Goal: Task Accomplishment & Management: Use online tool/utility

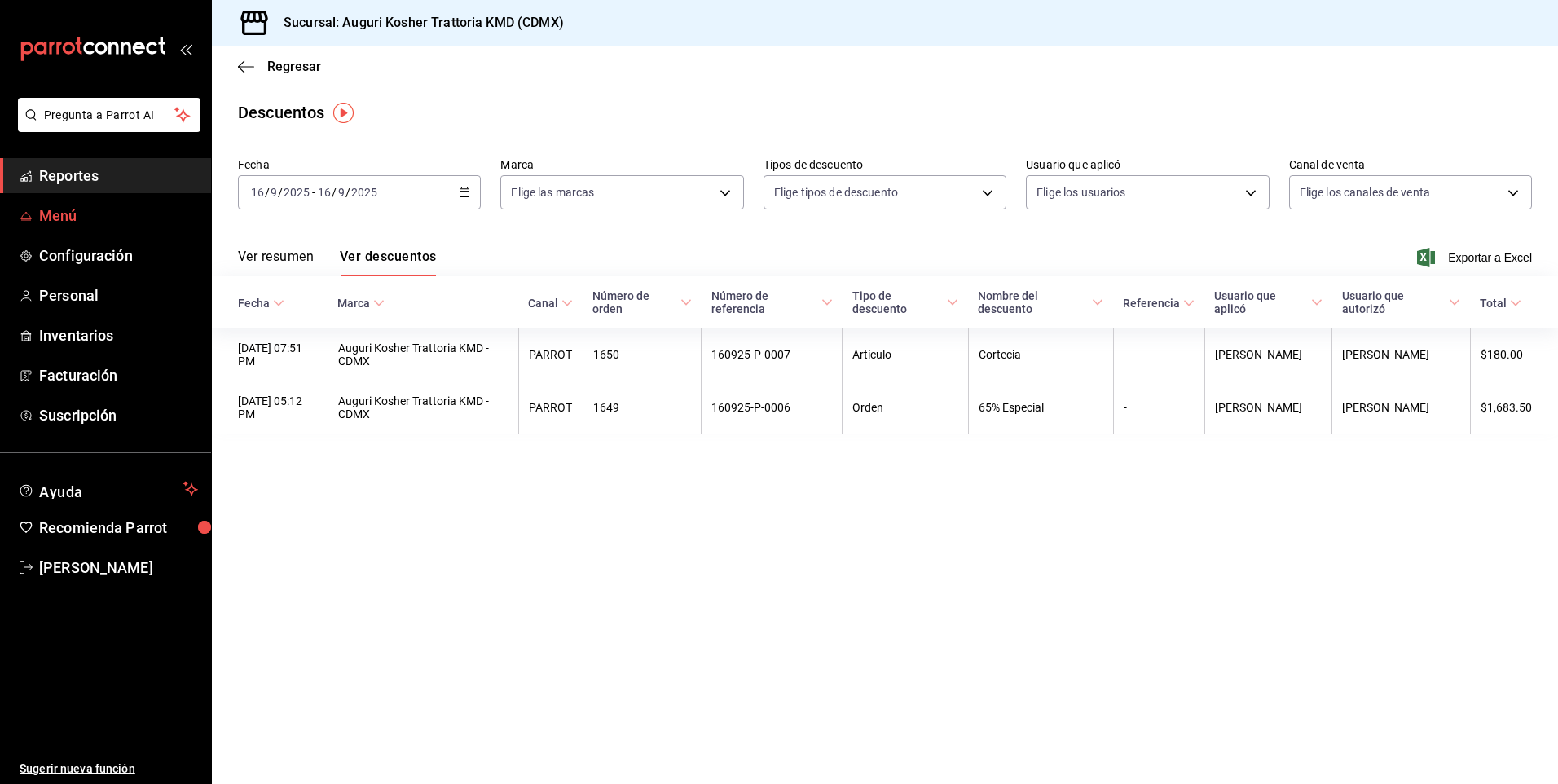
click at [64, 215] on span "Menú" at bounding box center [119, 216] width 159 height 22
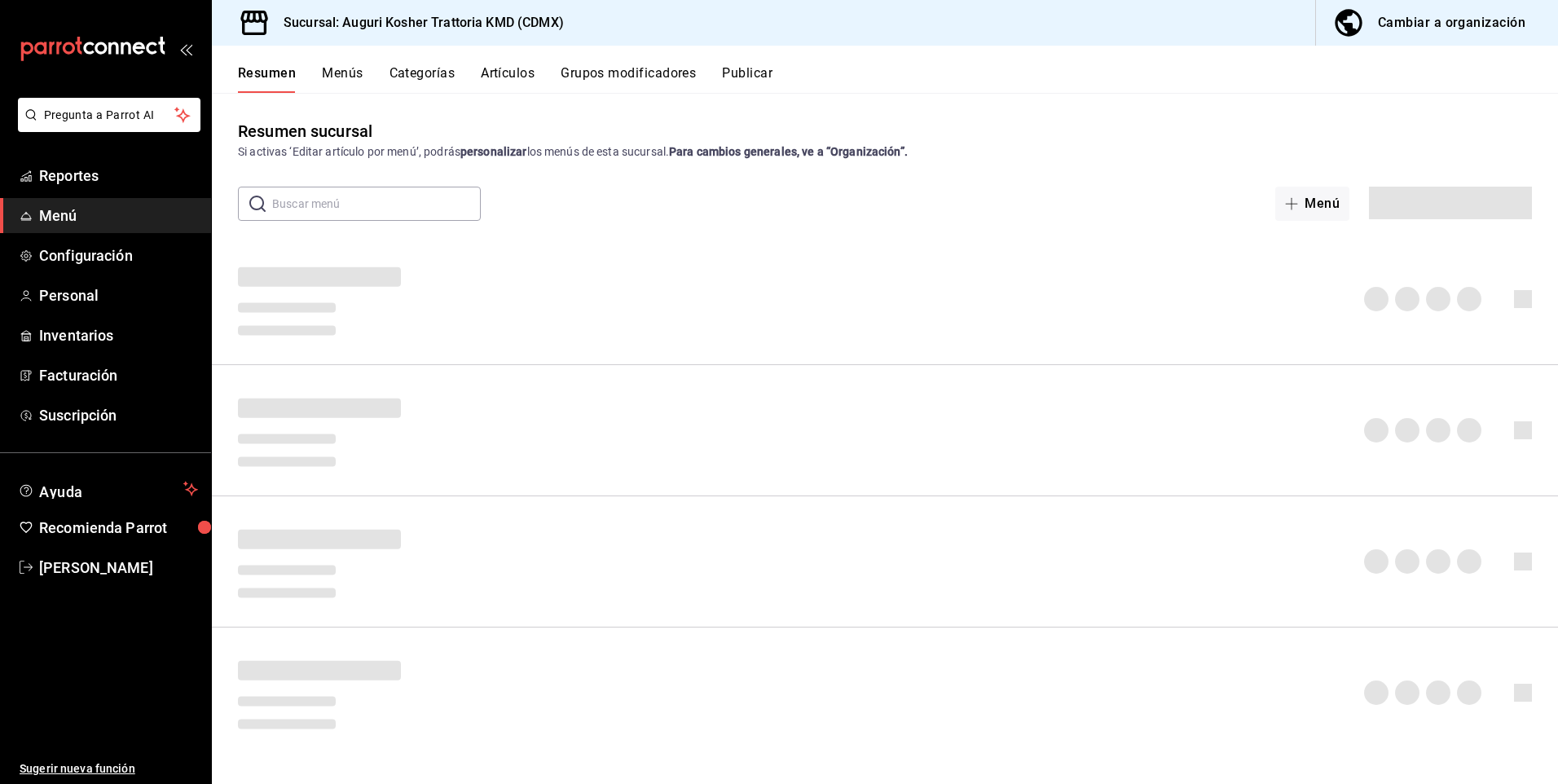
click at [1446, 18] on div "Cambiar a organización" at bounding box center [1452, 23] width 147 height 23
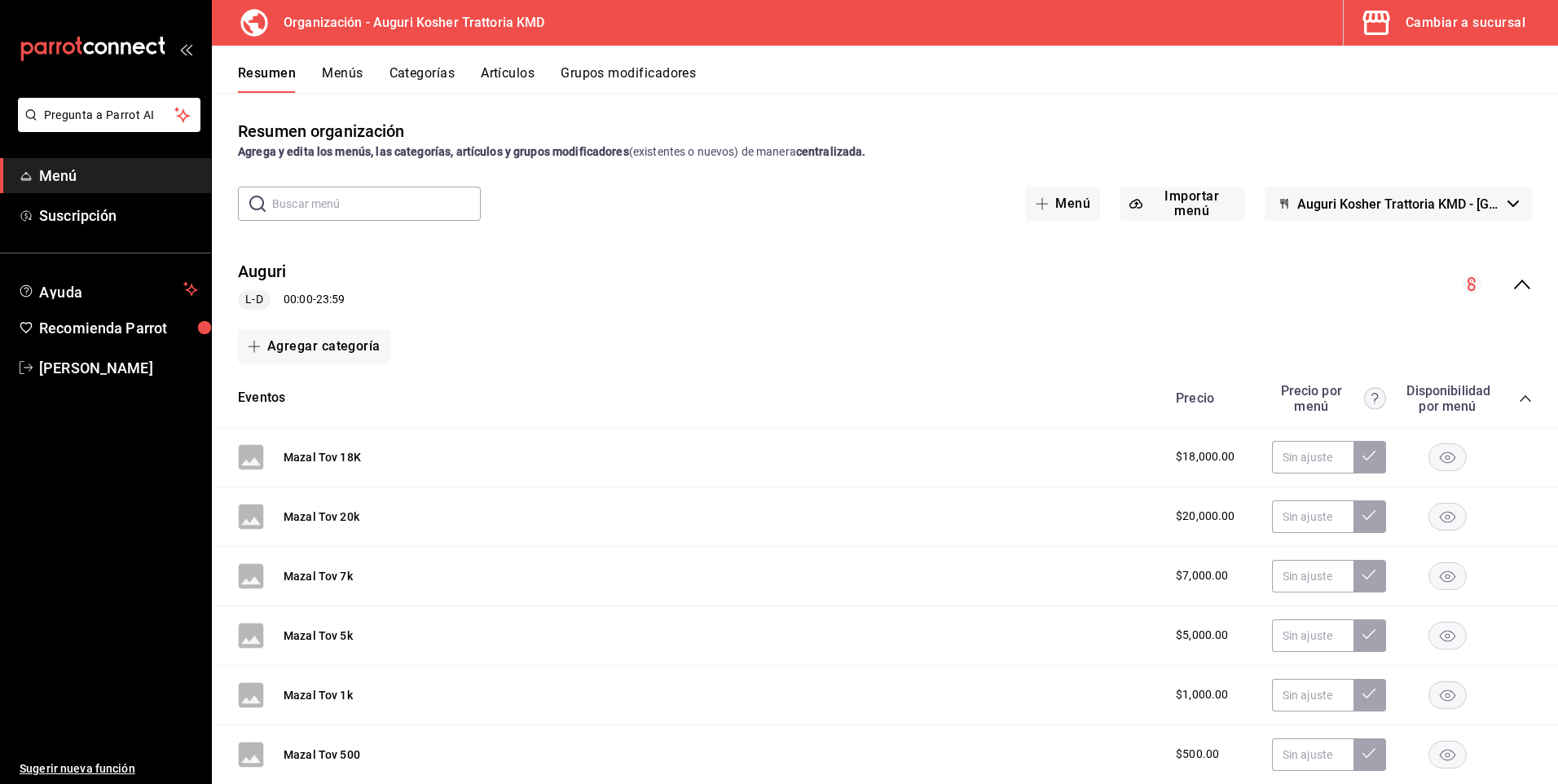
click at [346, 73] on button "Menús" at bounding box center [342, 79] width 41 height 28
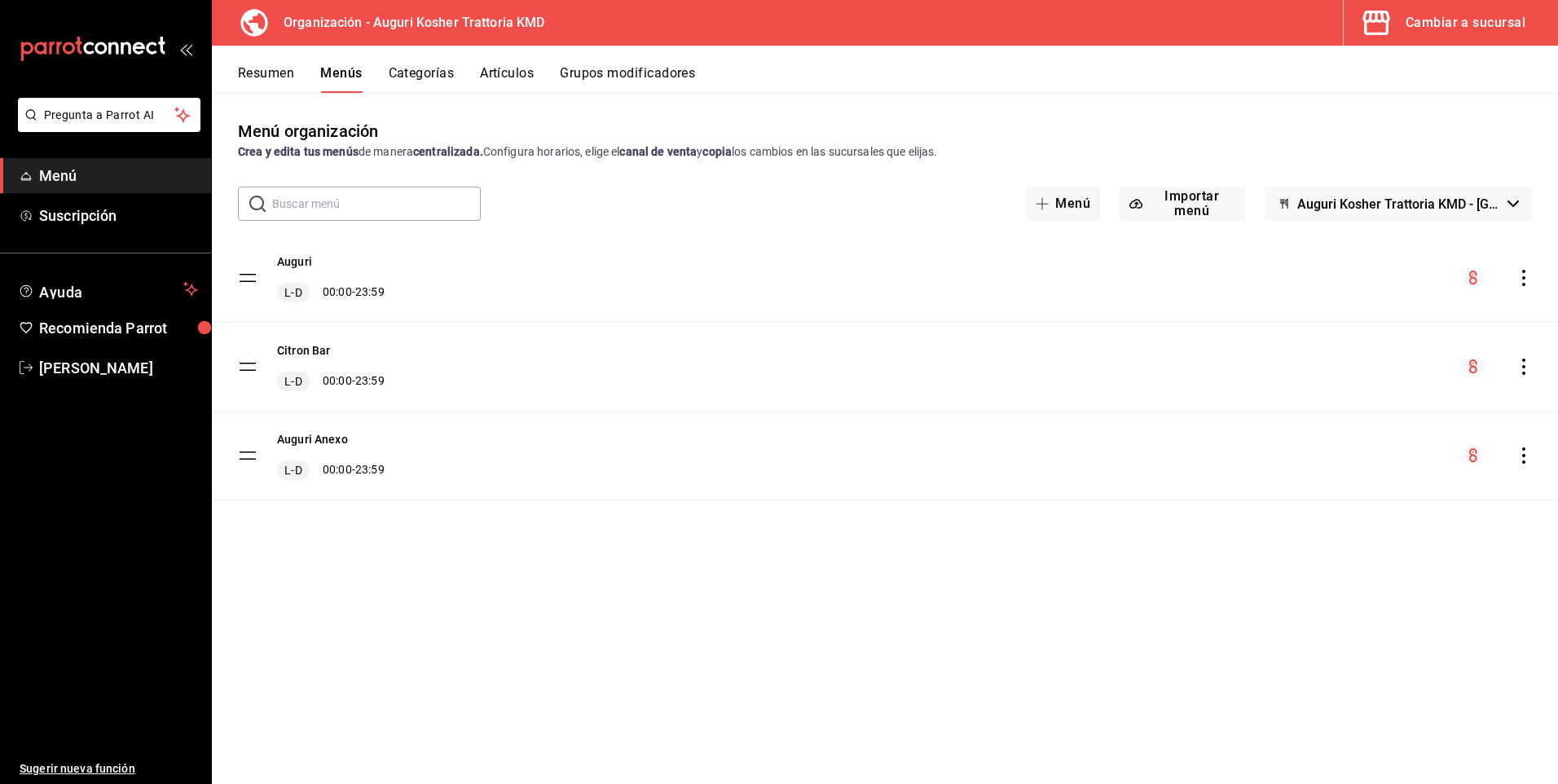
click at [510, 72] on button "Artículos" at bounding box center [507, 79] width 53 height 28
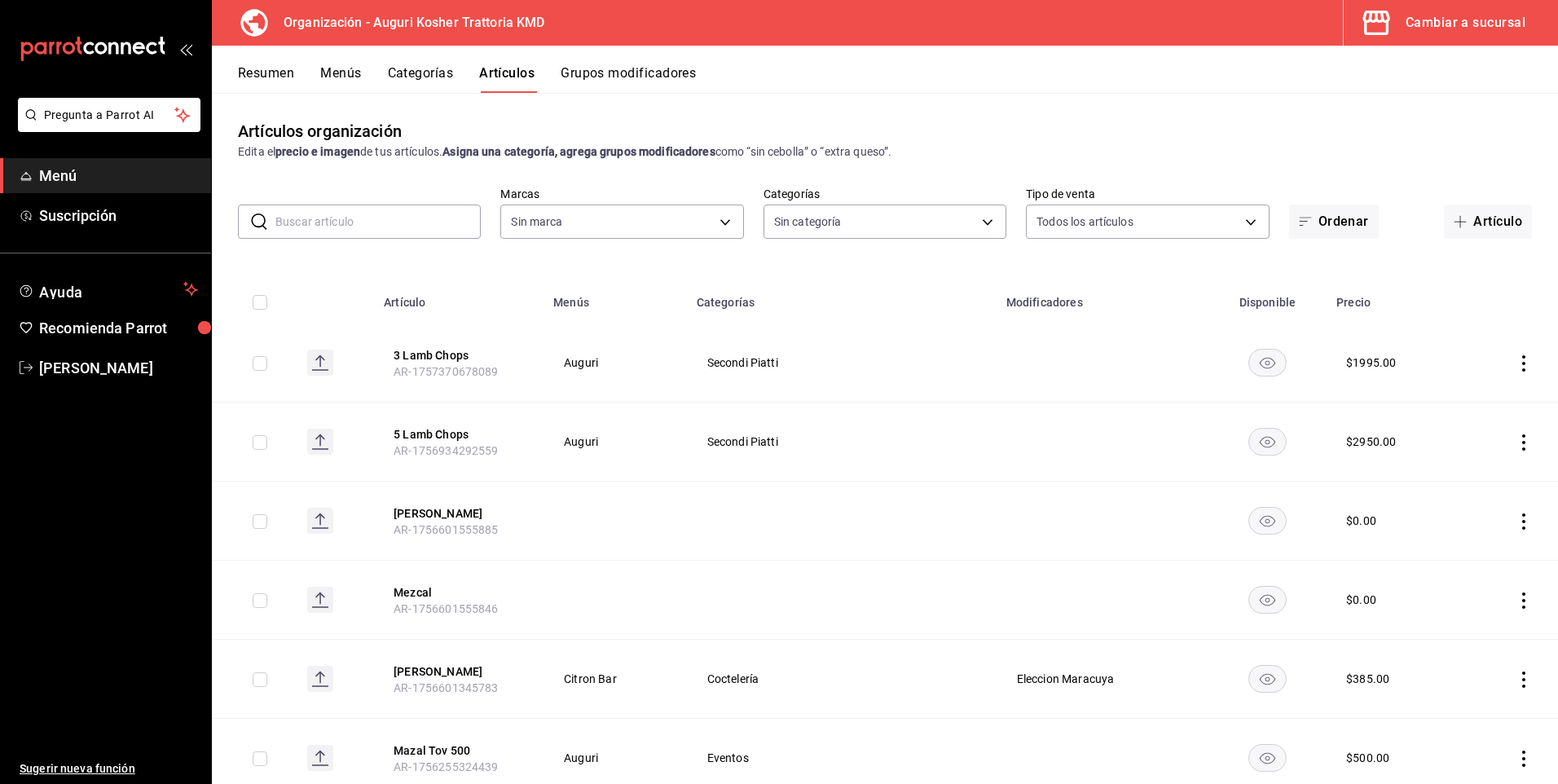
type input "639b8c24-ed2d-4448-bcb8-893a7ab97f05"
type input "e23644a7-5976-47b6-9b2f-62fead0229ba,a15b1493-c3ac-4f2b-b9bb-151df8cb1332,92e62…"
click at [981, 224] on body "Pregunta a Parrot AI Menú Suscripción Ayuda Recomienda Parrot [PERSON_NAME] Sug…" at bounding box center [779, 392] width 1558 height 784
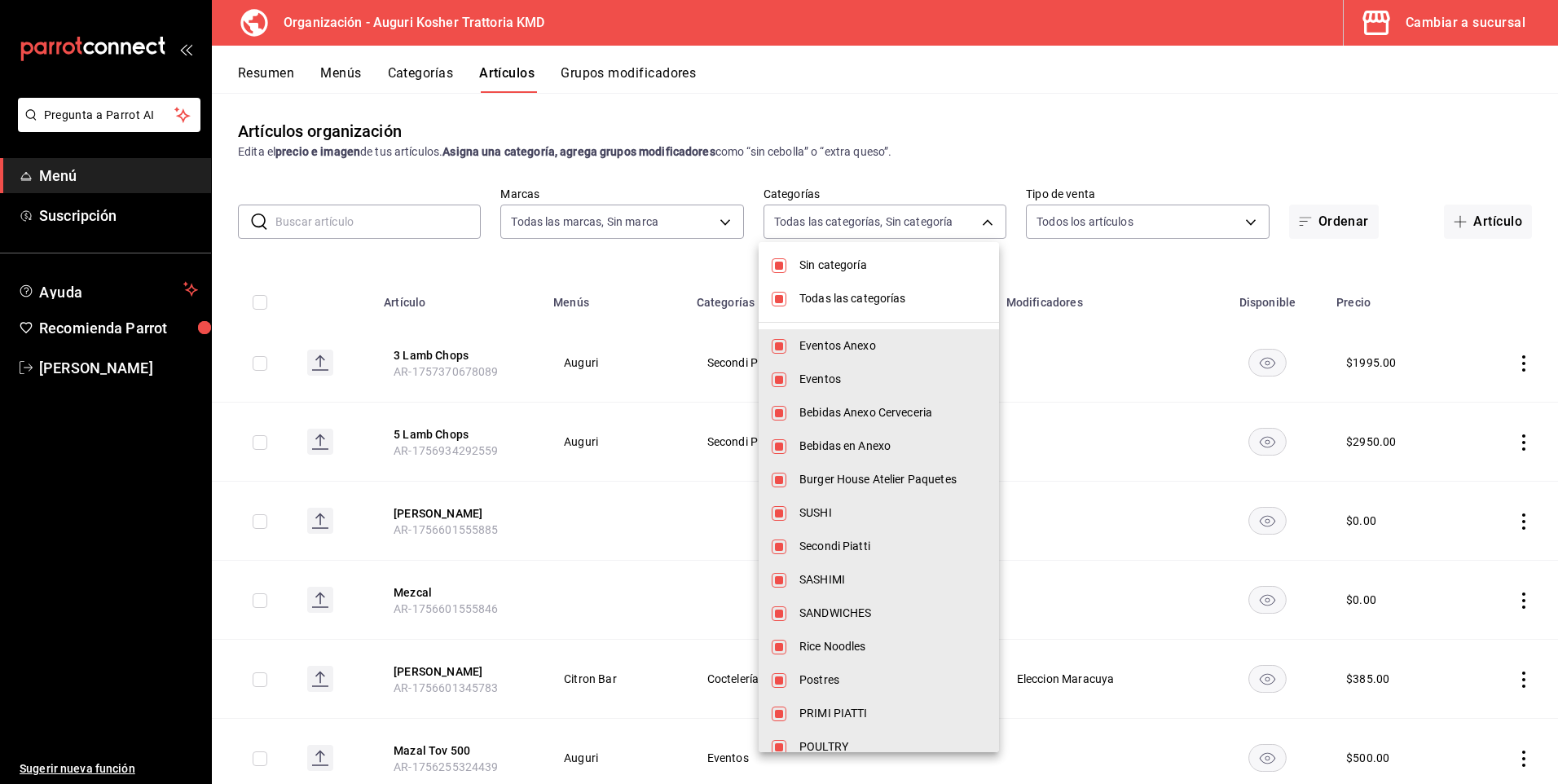
click at [781, 263] on input "checkbox" at bounding box center [779, 266] width 15 height 15
checkbox input "false"
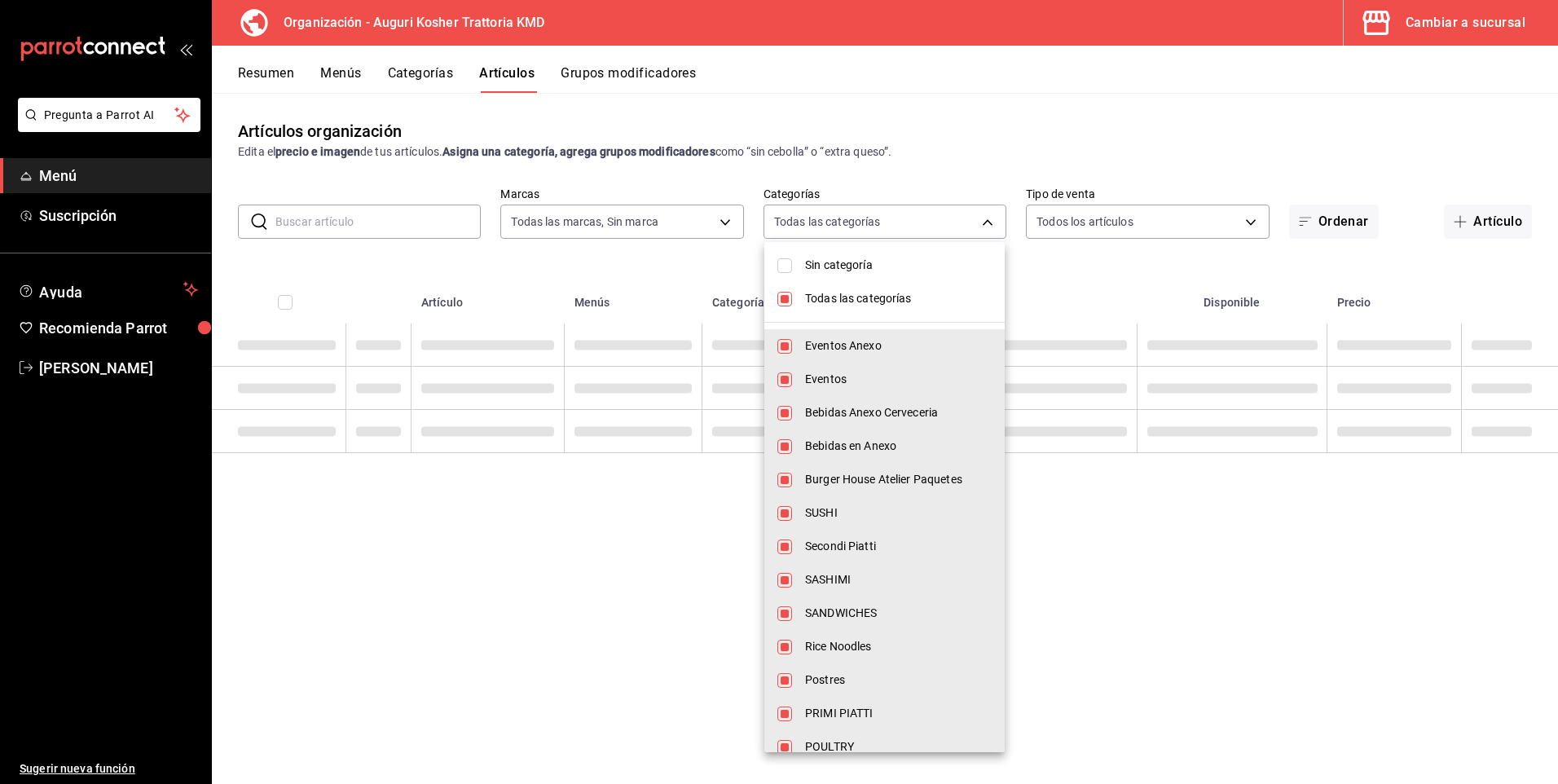
click at [788, 300] on li "Todas las categorías" at bounding box center [885, 298] width 241 height 33
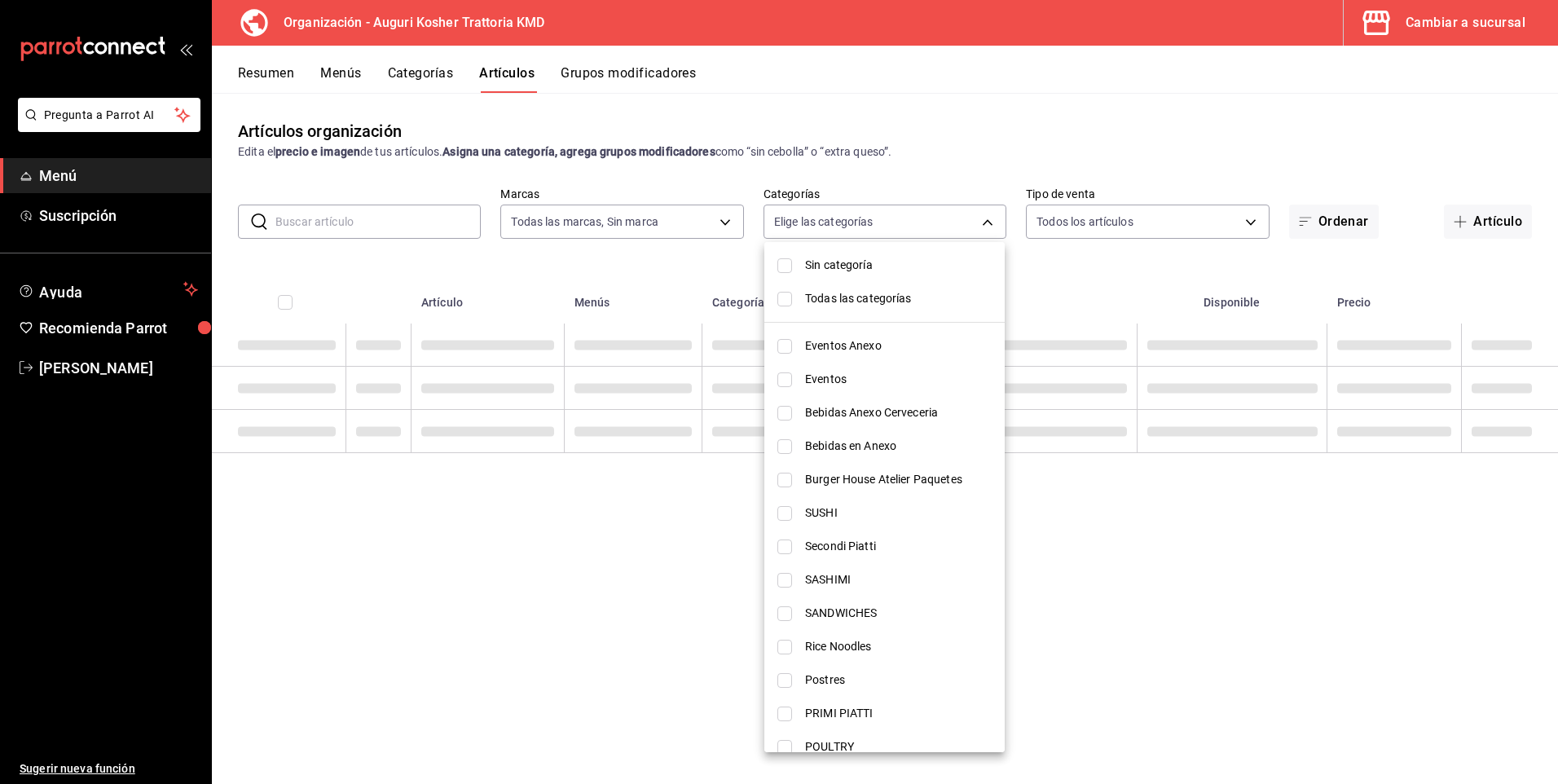
checkbox input "false"
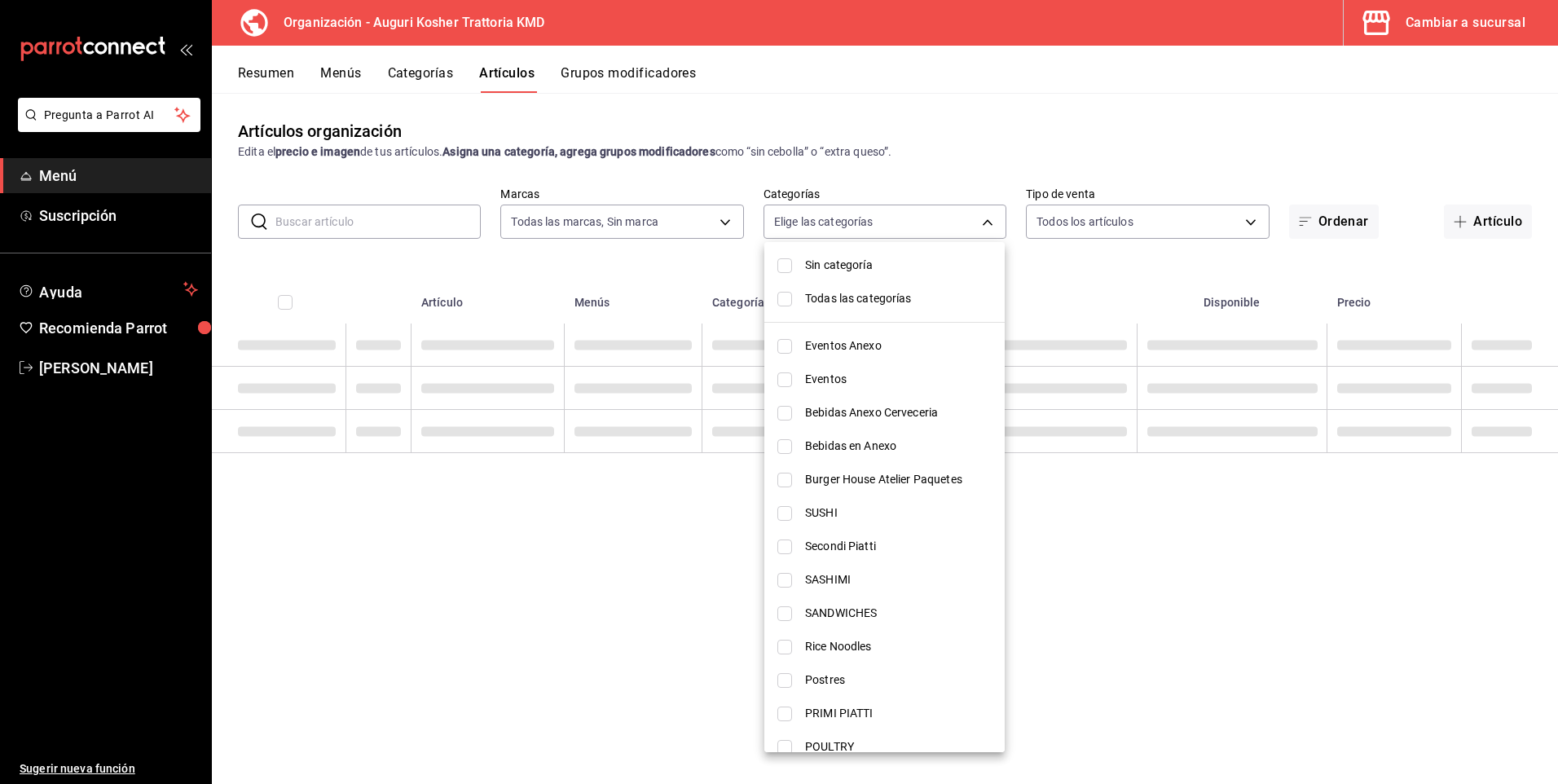
checkbox input "false"
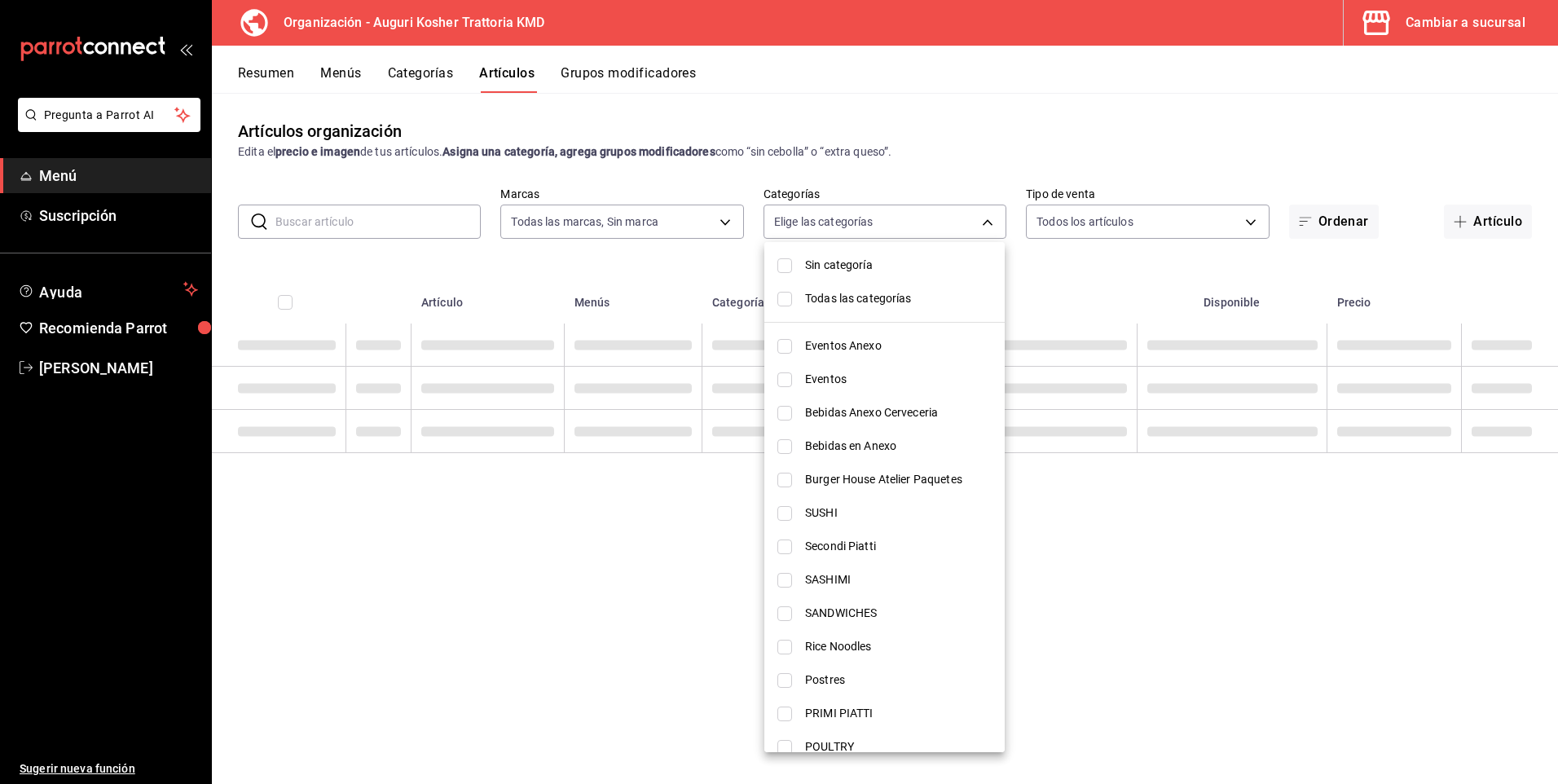
checkbox input "false"
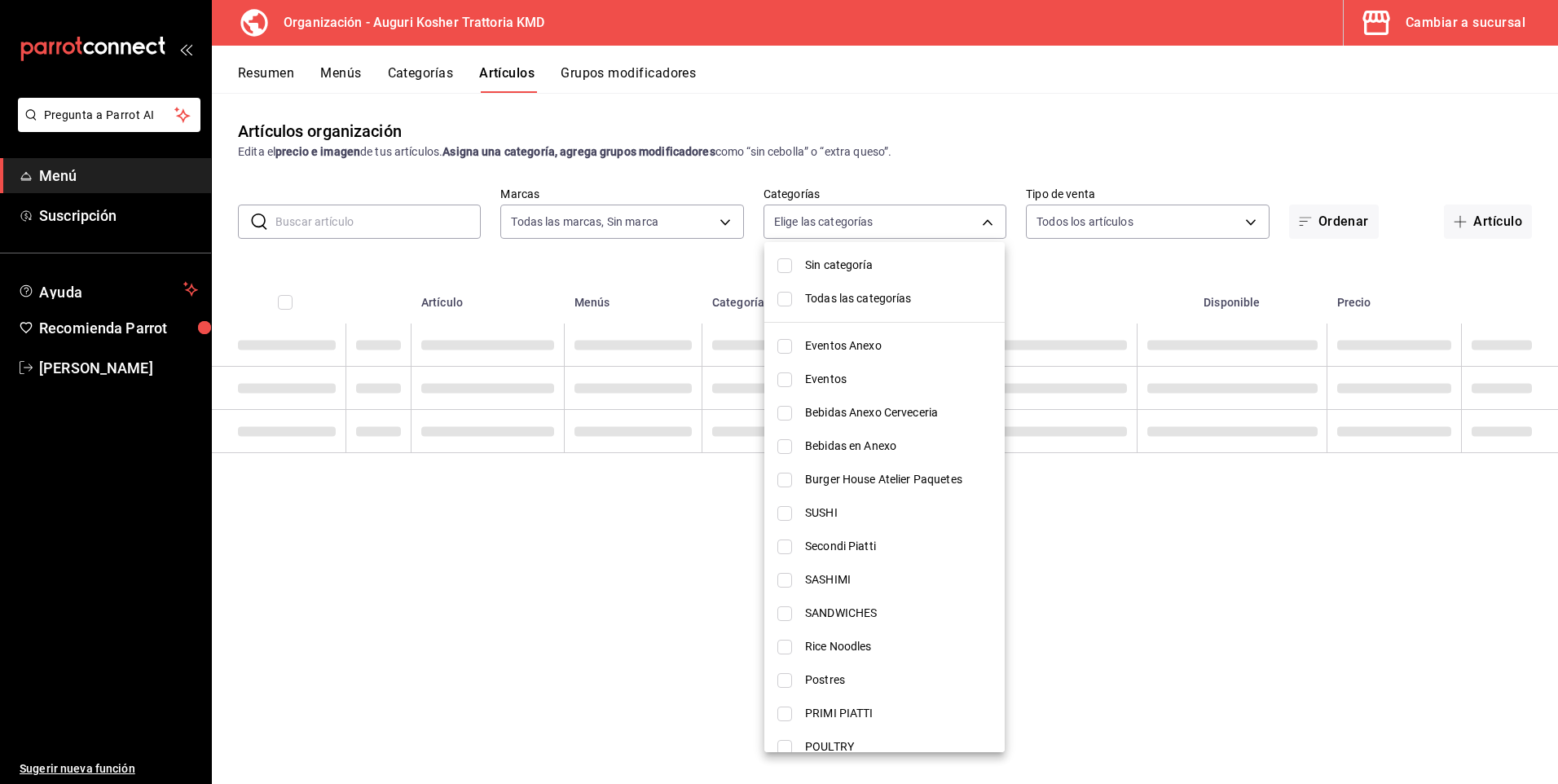
checkbox input "false"
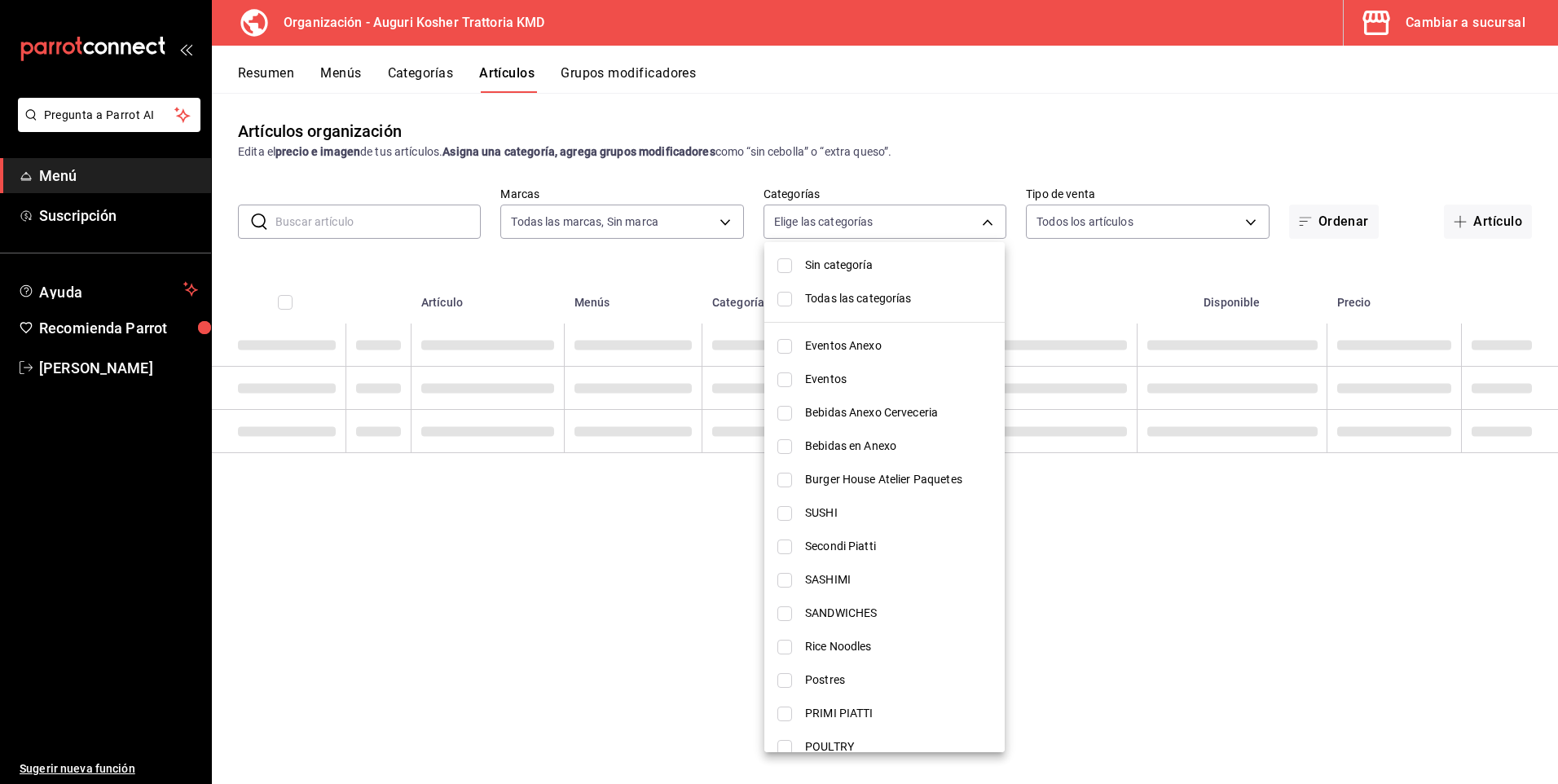
checkbox input "false"
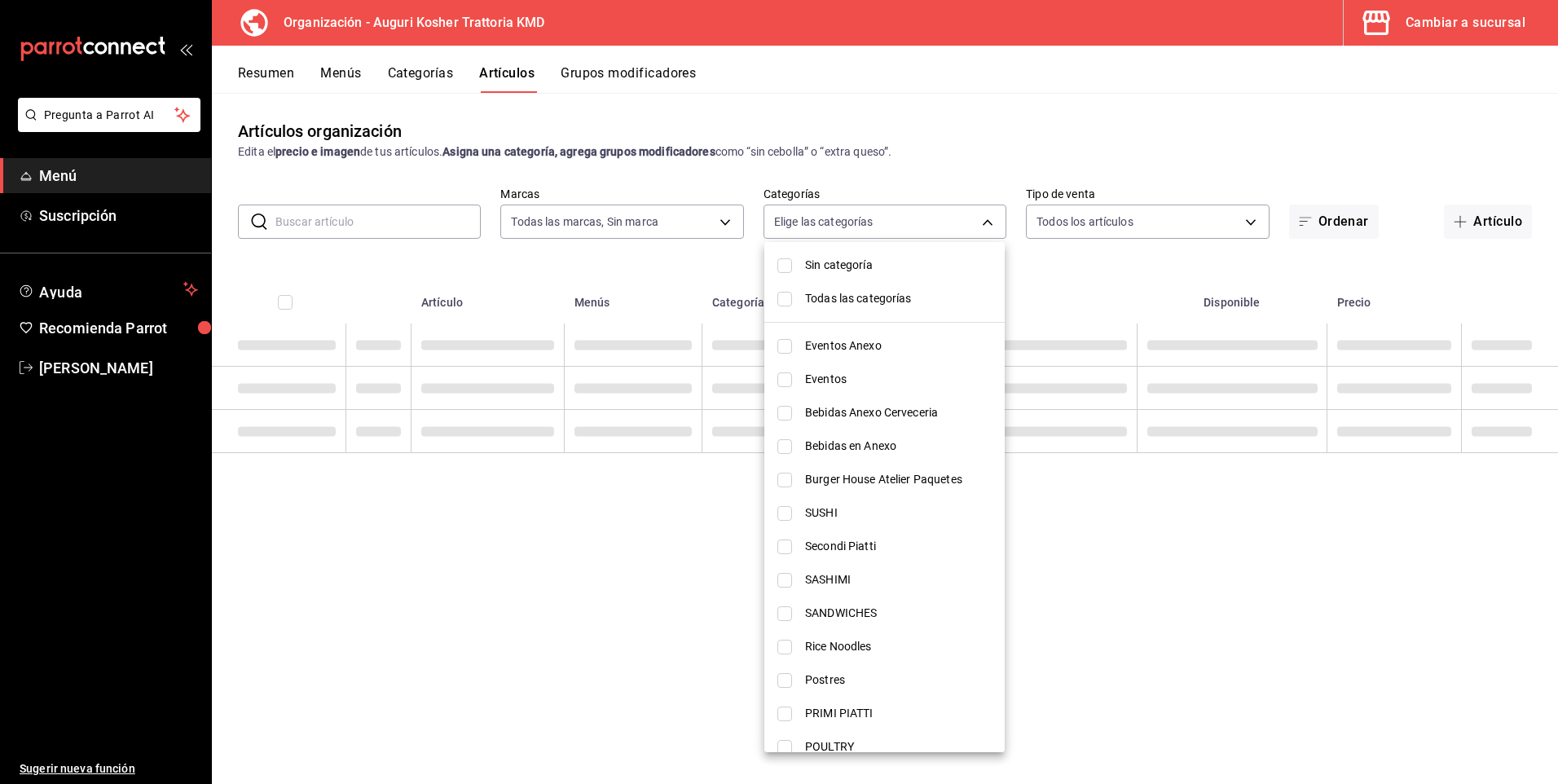
checkbox input "false"
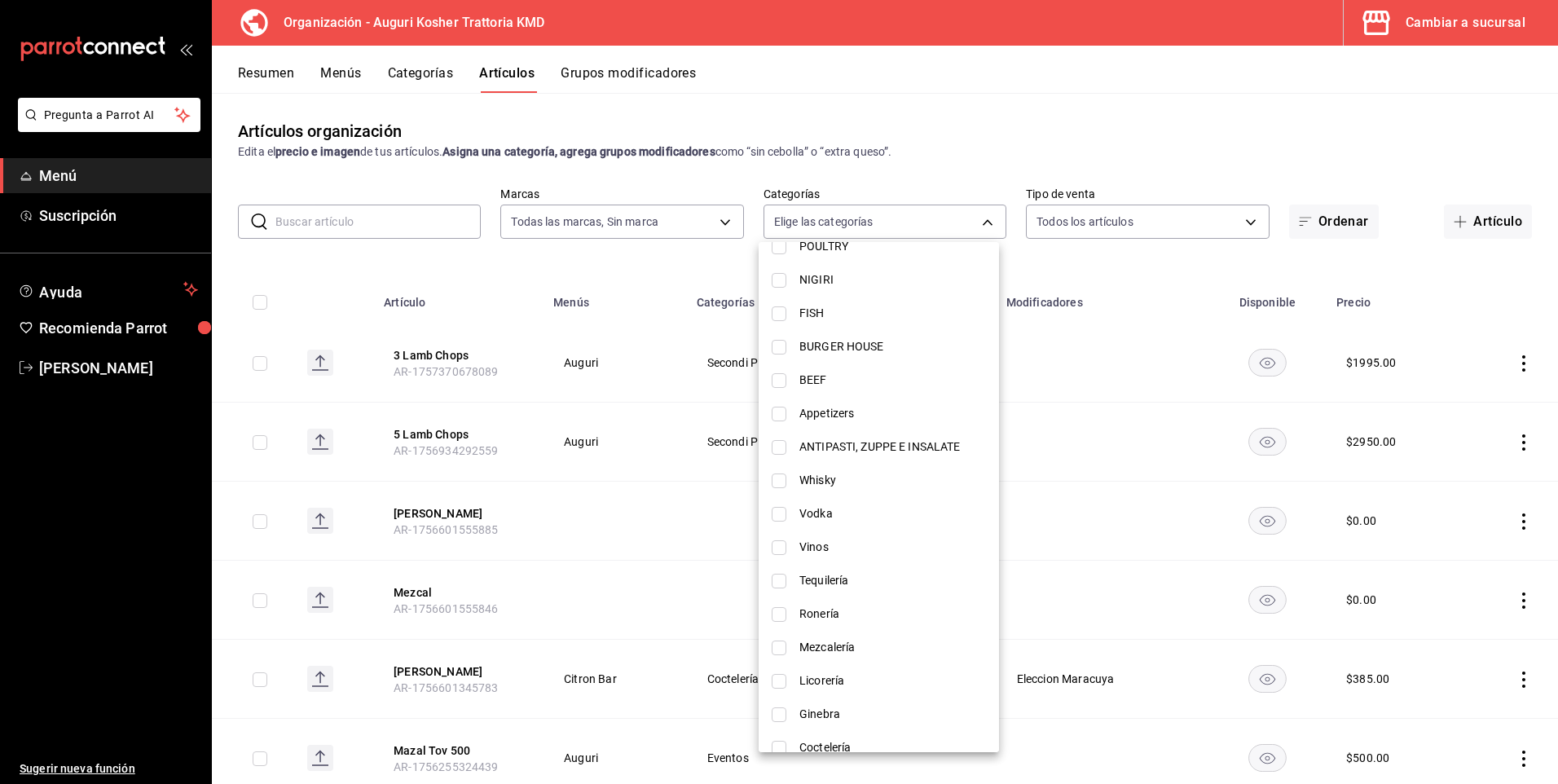
scroll to position [586, 0]
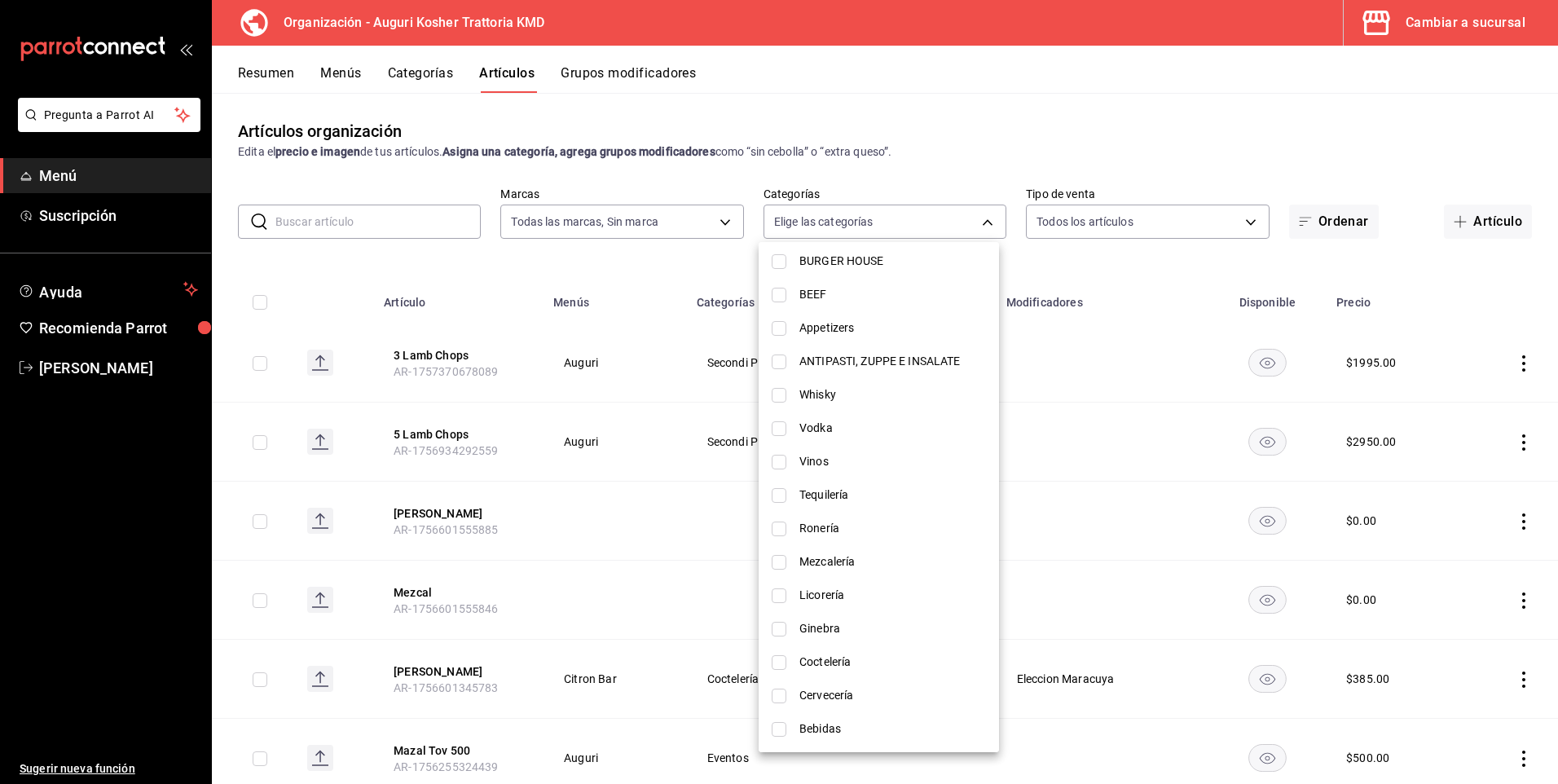
click at [782, 729] on input "checkbox" at bounding box center [779, 730] width 15 height 15
checkbox input "true"
type input "43d08c0c-72b5-4c86-b52f-e6544d4a4265"
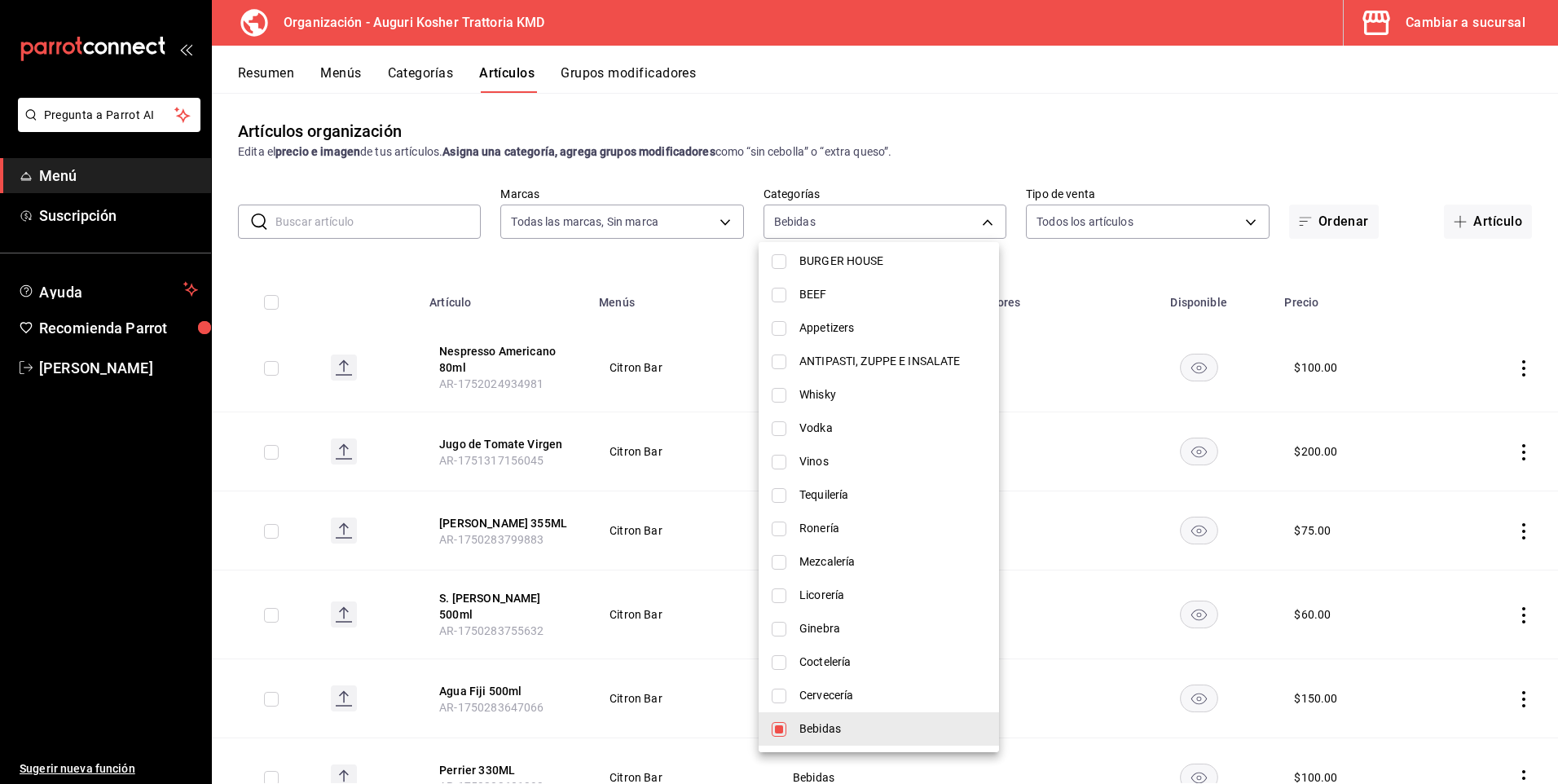
click at [569, 492] on div at bounding box center [779, 392] width 1558 height 784
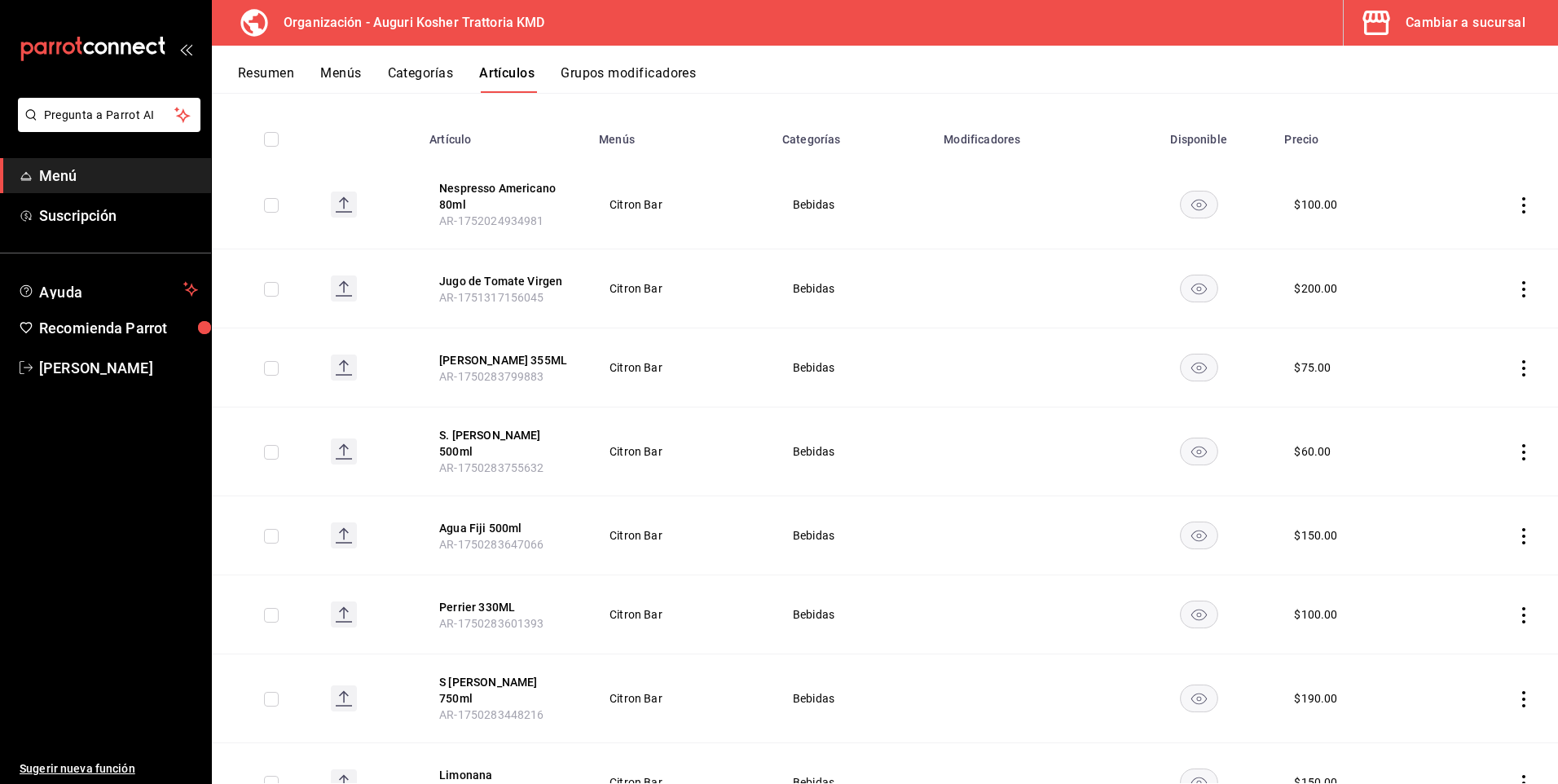
scroll to position [0, 0]
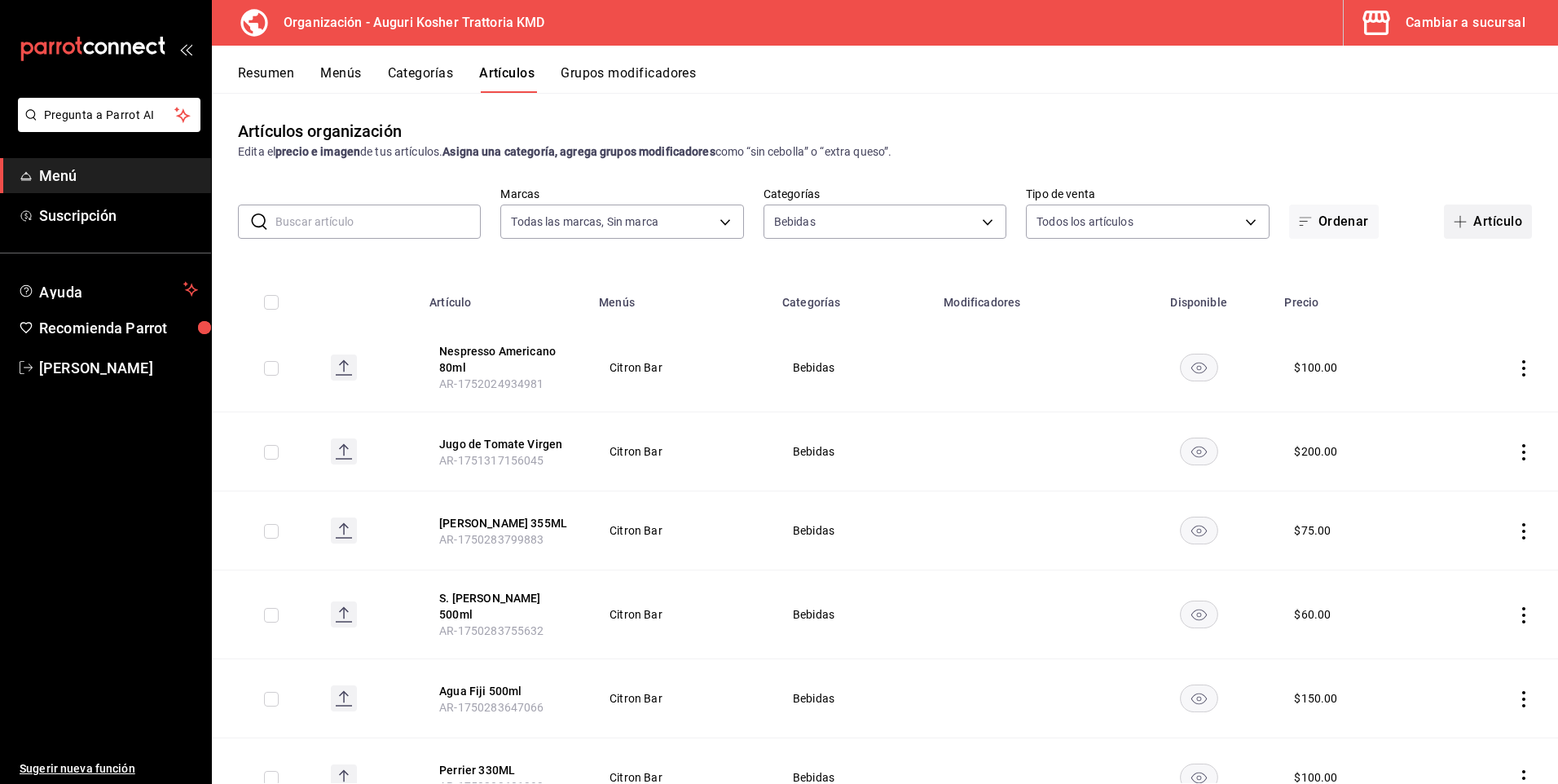
click at [1479, 218] on button "Artículo" at bounding box center [1488, 221] width 88 height 34
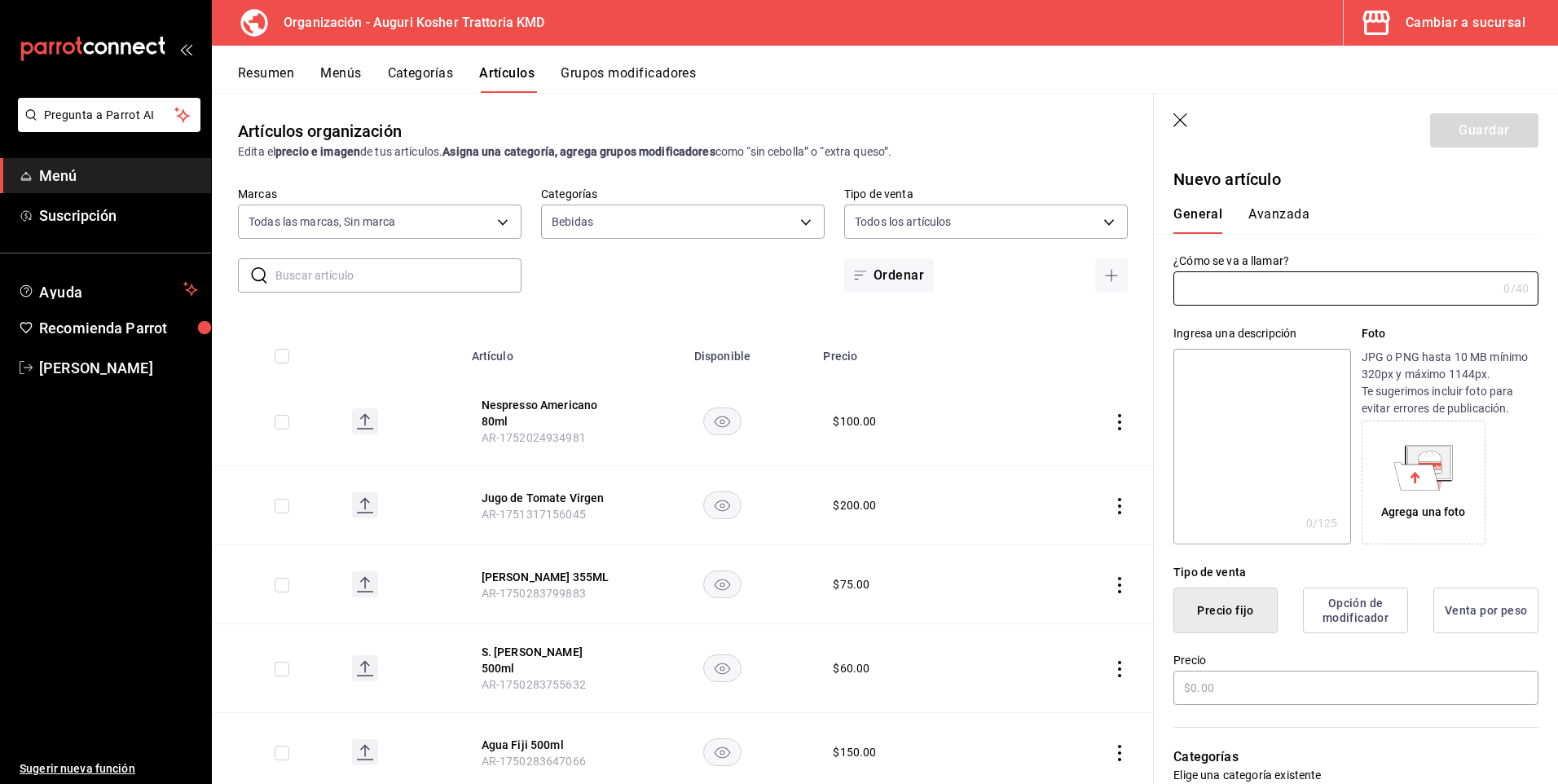
type input "AR-1758221357756"
click at [1216, 283] on input "text" at bounding box center [1335, 288] width 323 height 33
type input "Extra Shot"
click at [1222, 367] on textarea at bounding box center [1262, 446] width 177 height 196
paste textarea "Extra Shot"
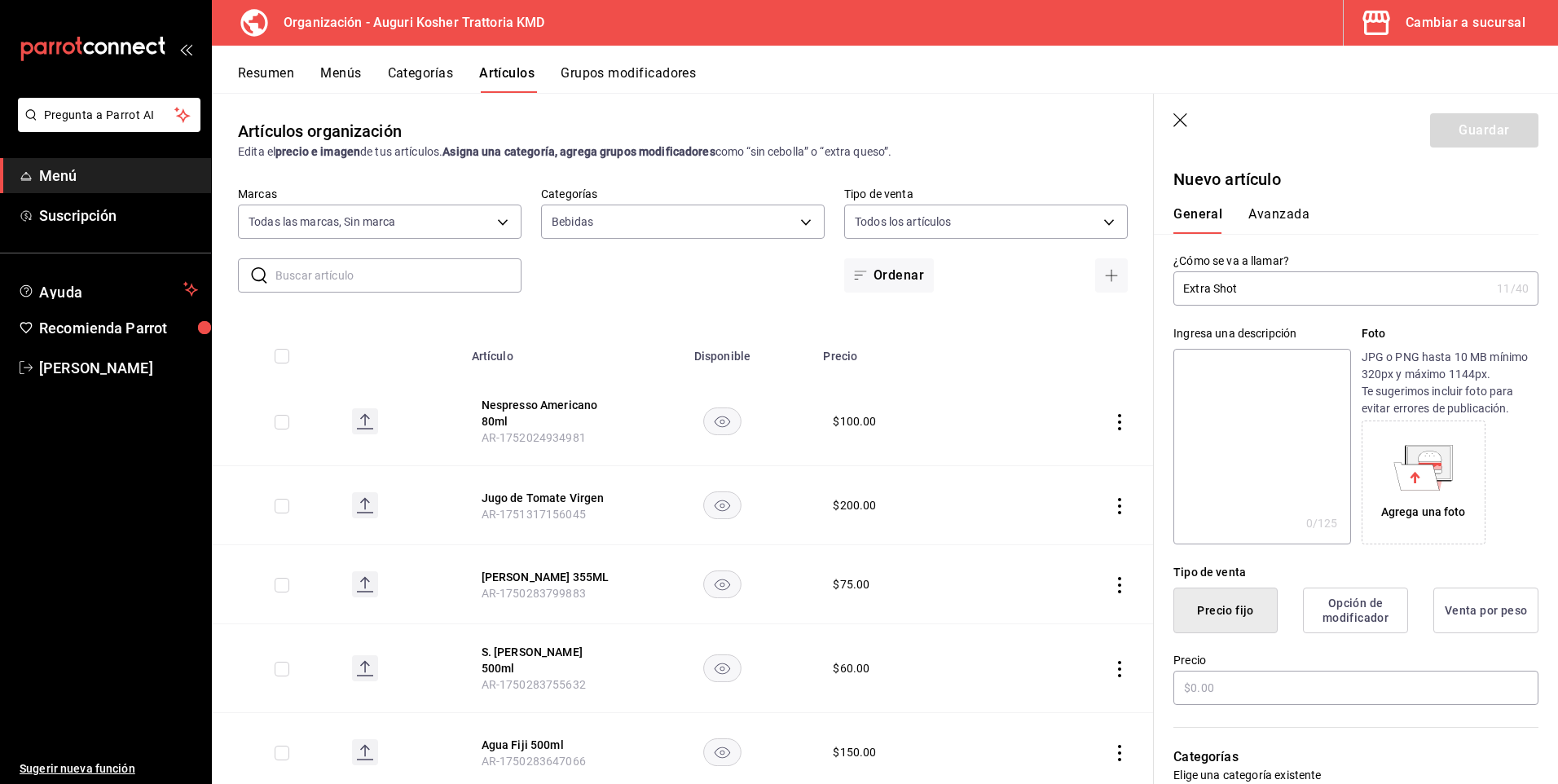
type textarea "Extra Shot"
type textarea "x"
type textarea "Extra Shot"
type textarea "x"
drag, startPoint x: 1219, startPoint y: 693, endPoint x: 1103, endPoint y: 689, distance: 116.1
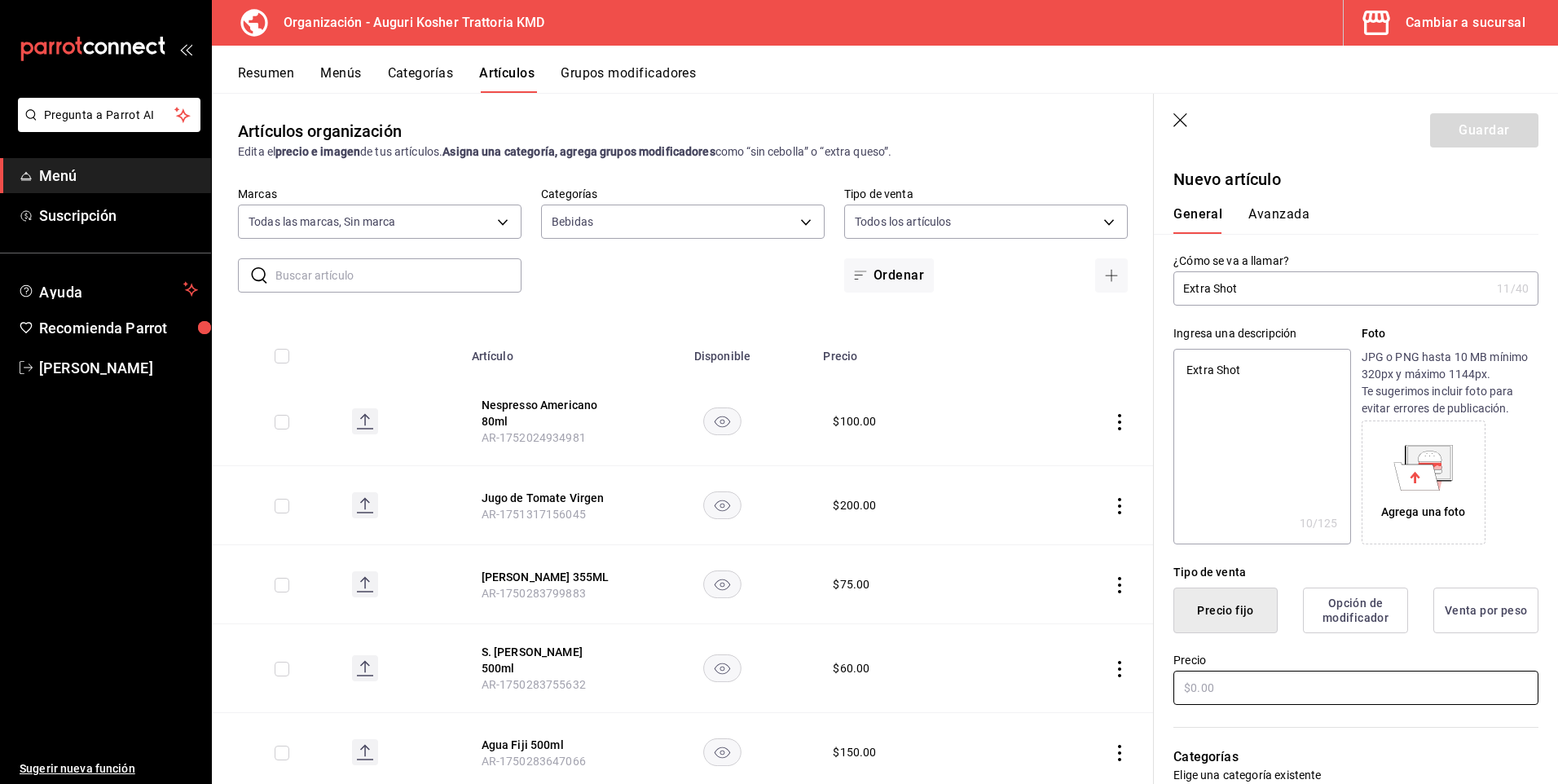
click at [1103, 689] on main "Artículos organización Edita el precio e imagen de tus artículos. Asigna una ca…" at bounding box center [884, 438] width 1347 height 691
type input "$120.00"
type textarea "x"
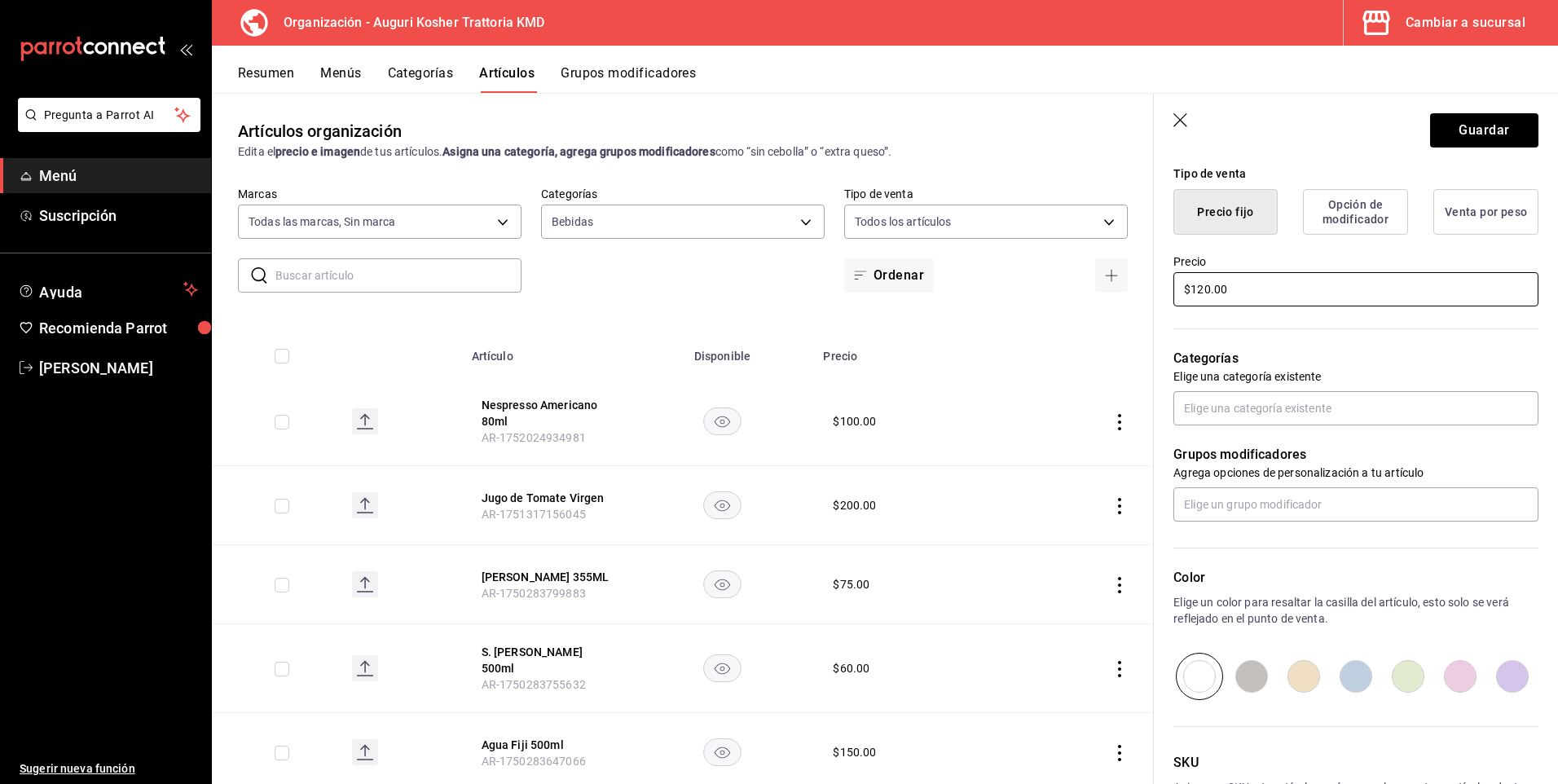
scroll to position [400, 0]
type input "$120.00"
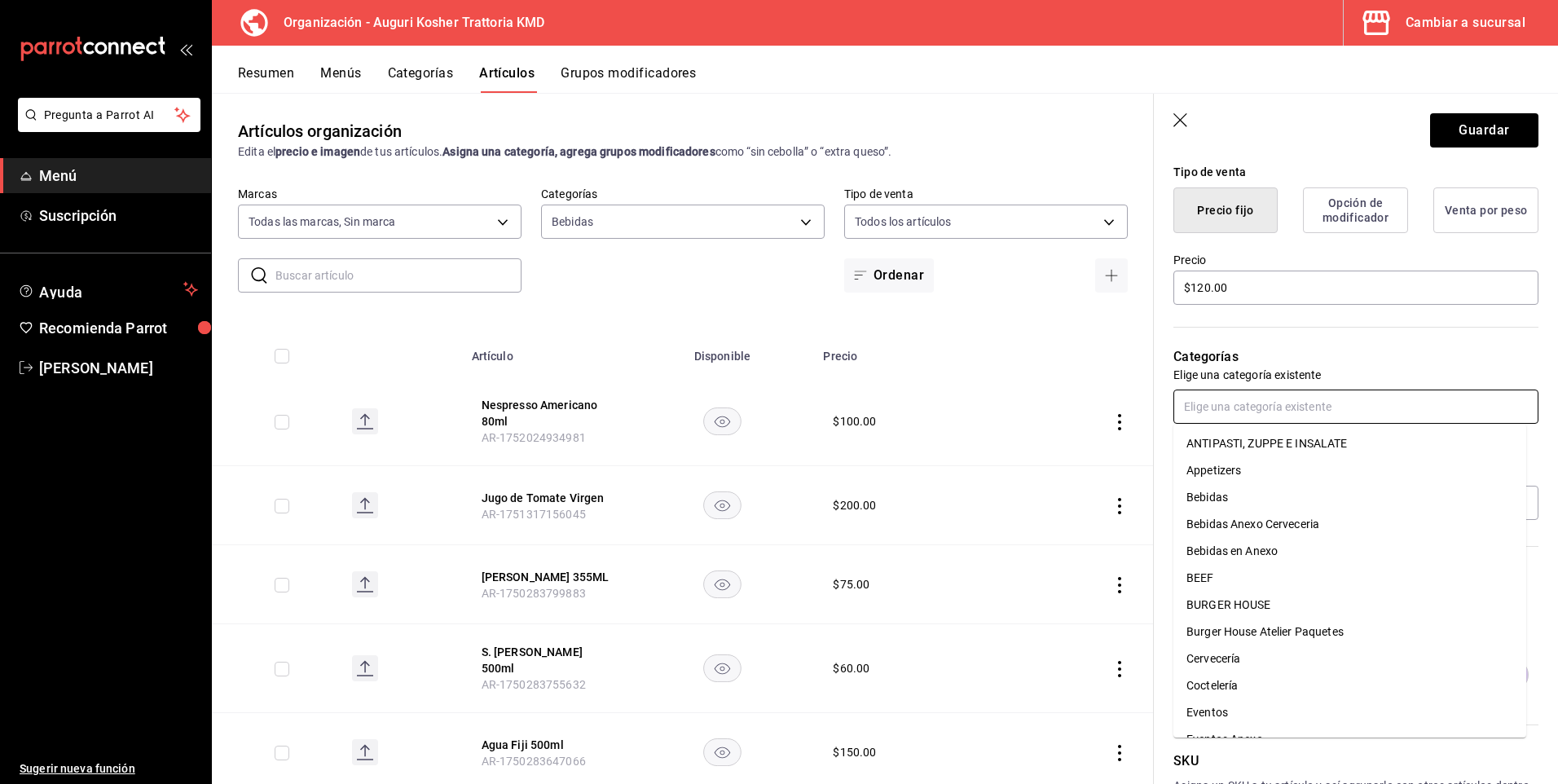
click at [1203, 410] on input "text" at bounding box center [1356, 406] width 365 height 34
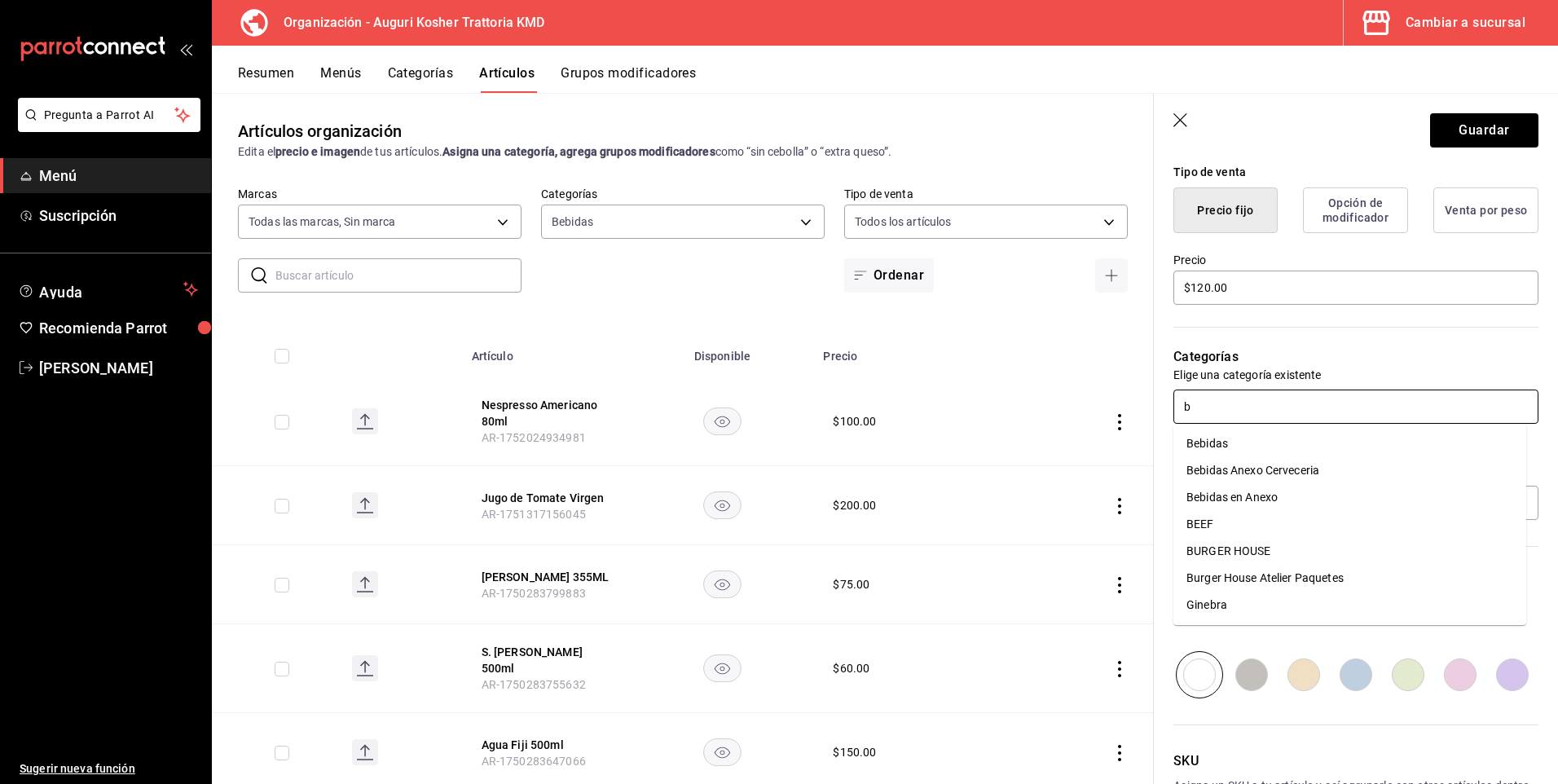
type input "be"
click at [1208, 444] on li "Bebidas" at bounding box center [1350, 444] width 353 height 27
type textarea "x"
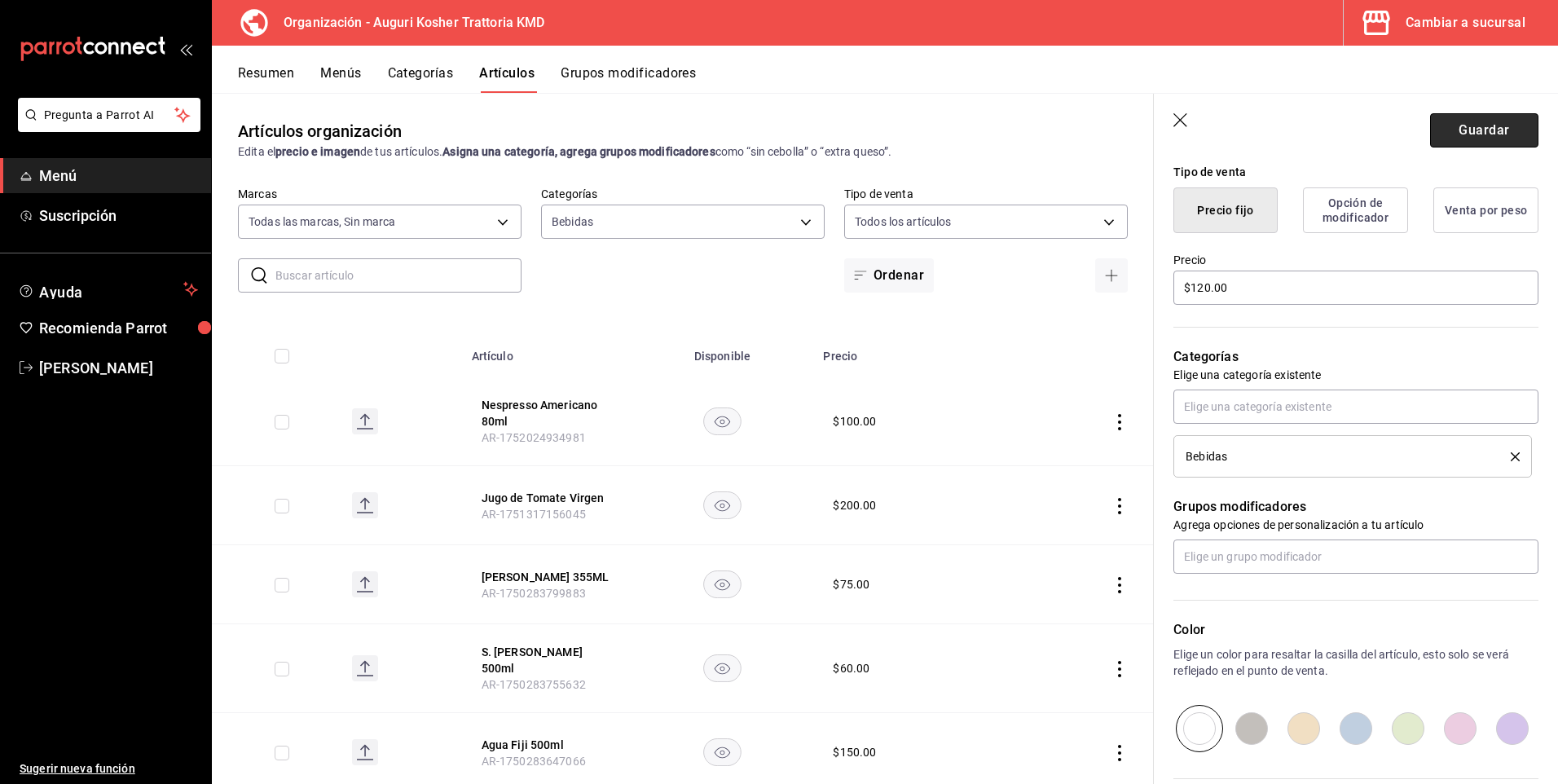
click at [1469, 133] on button "Guardar" at bounding box center [1484, 130] width 109 height 34
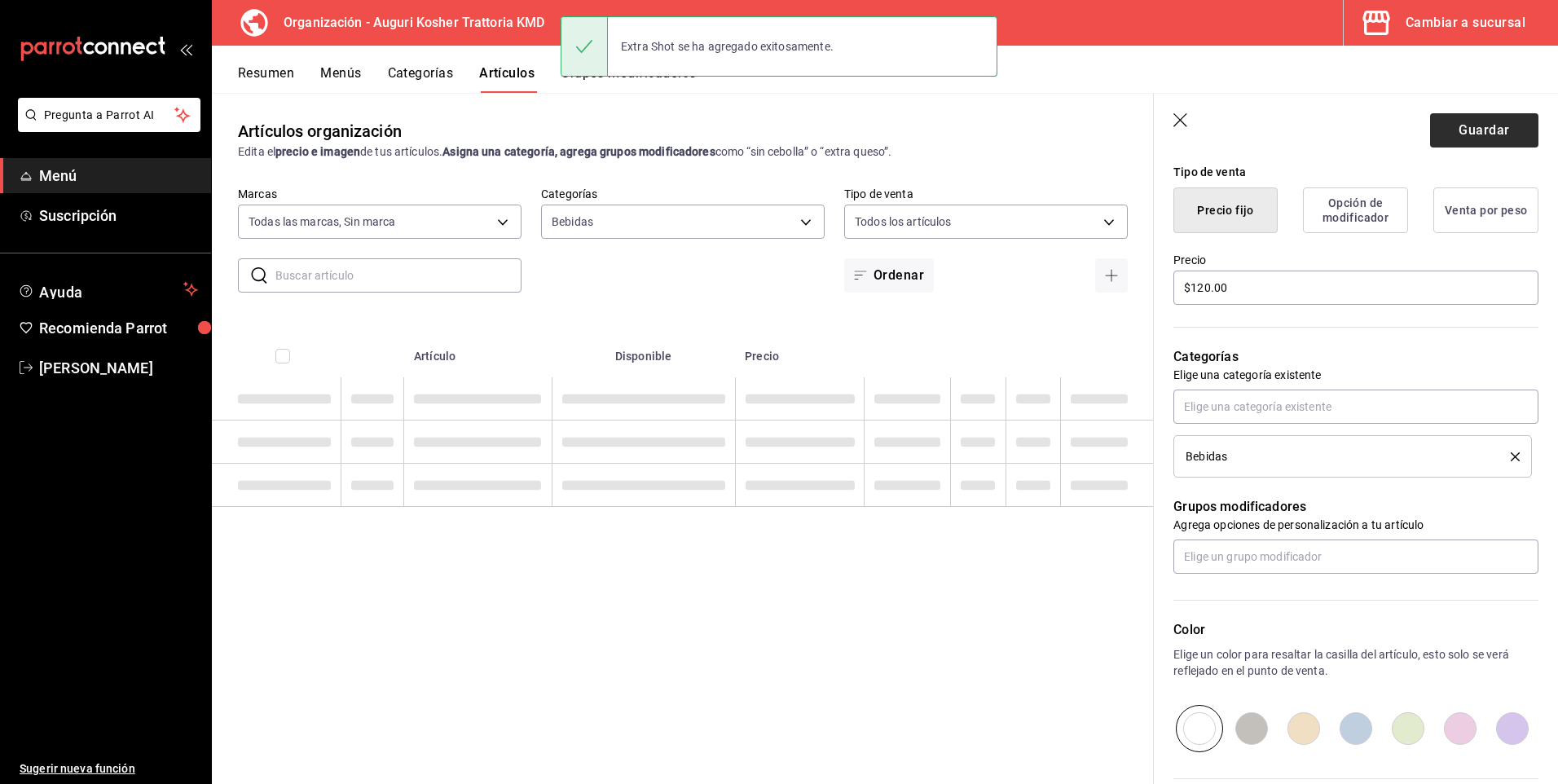
type textarea "x"
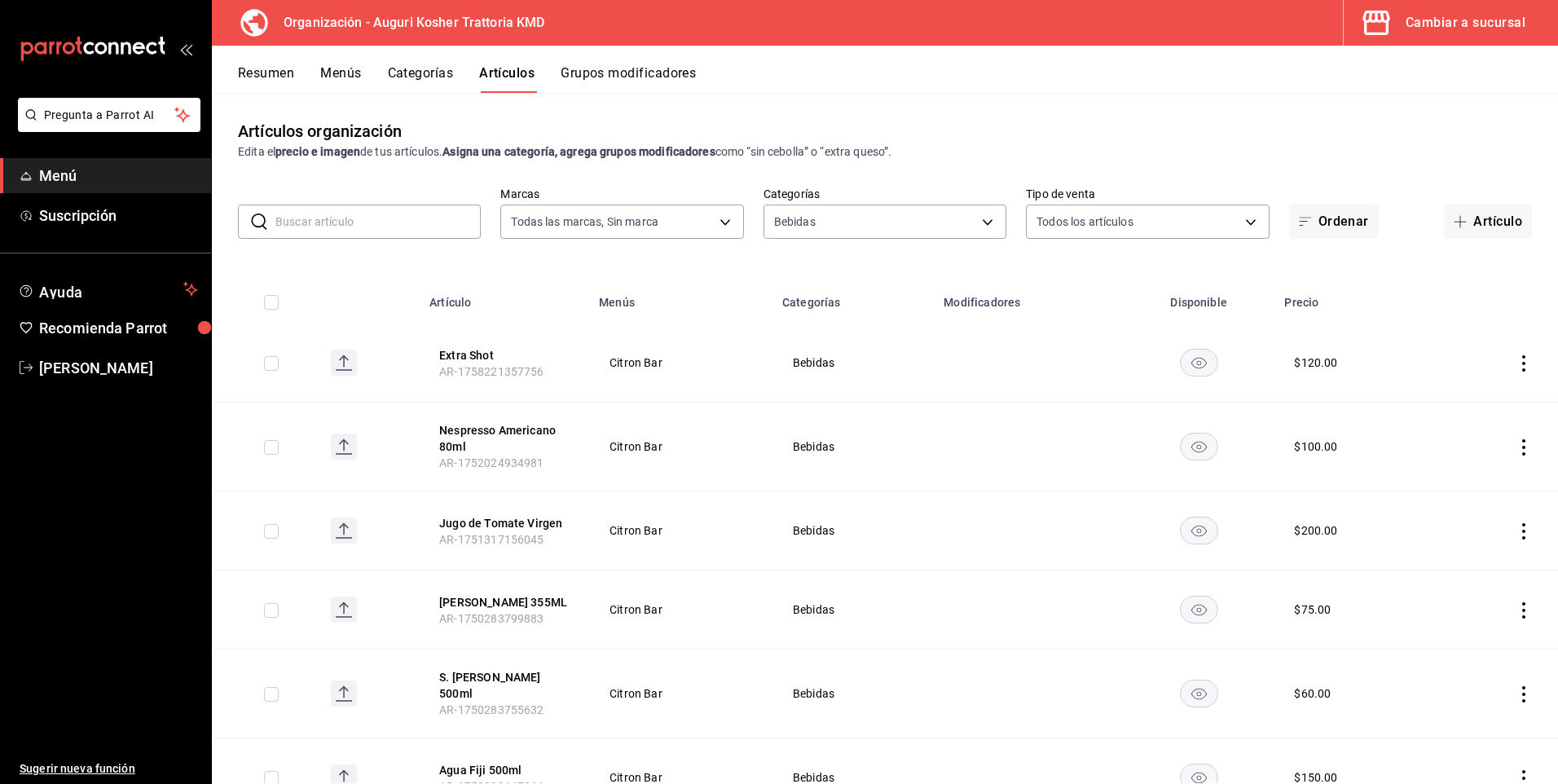
click at [351, 72] on button "Menús" at bounding box center [340, 79] width 41 height 28
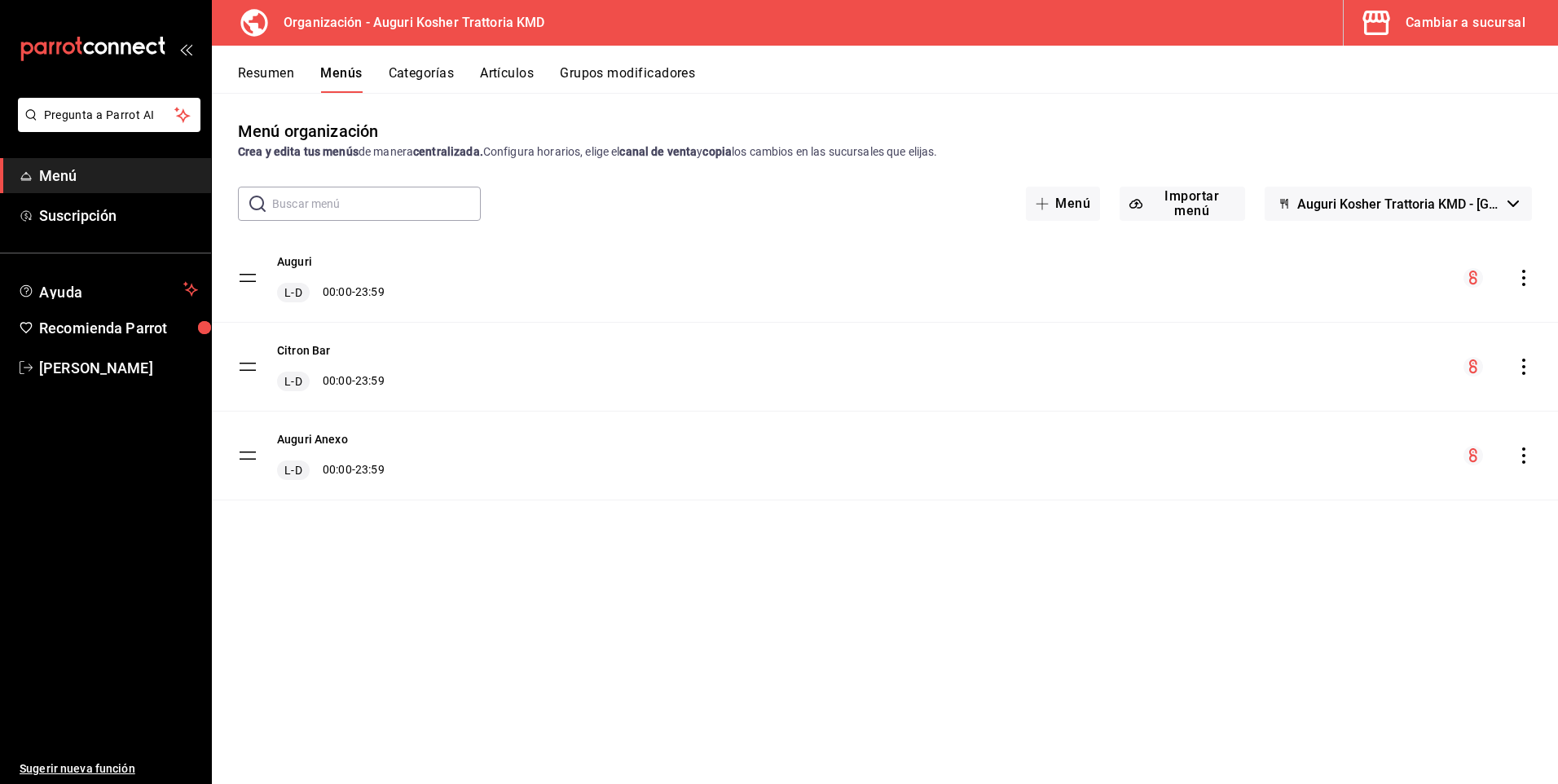
click at [1525, 364] on icon "actions" at bounding box center [1523, 366] width 16 height 16
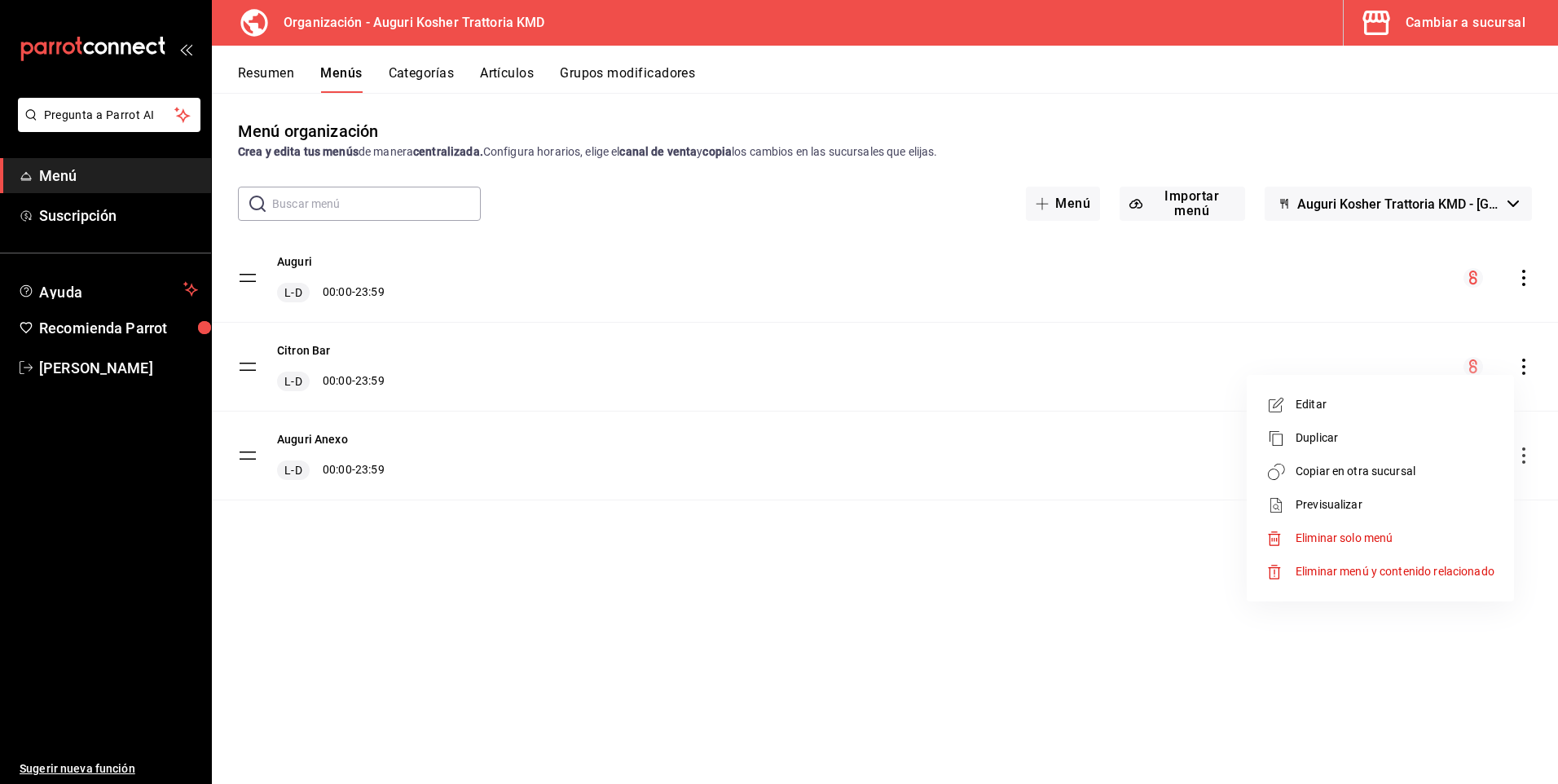
click at [1359, 474] on span "Copiar en otra sucursal" at bounding box center [1395, 471] width 199 height 17
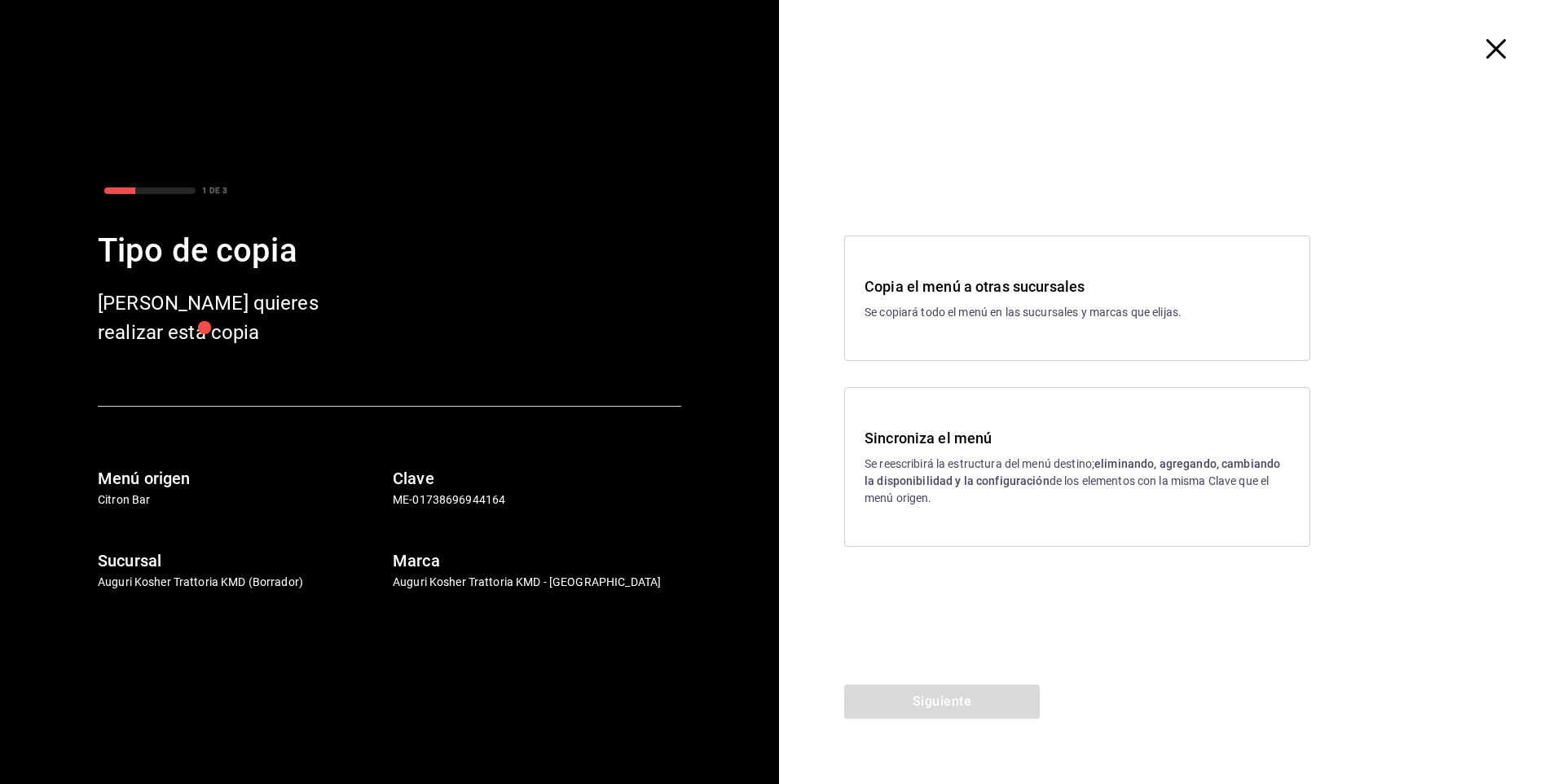
click at [926, 470] on p "Se reescribirá la estructura del menú destino; eliminando, agregando, cambiando…" at bounding box center [1077, 481] width 425 height 51
click at [928, 701] on button "Siguiente" at bounding box center [942, 701] width 196 height 34
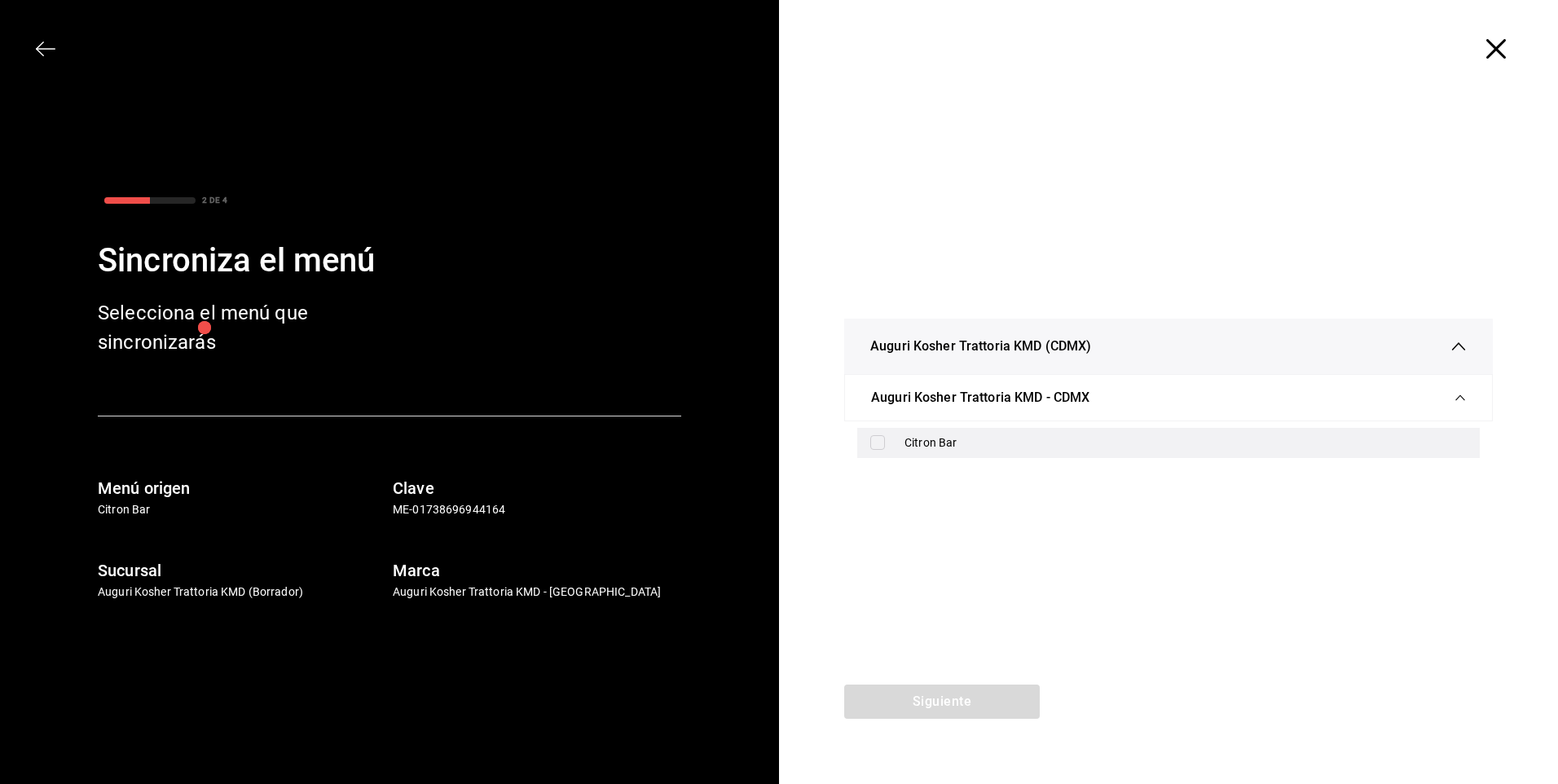
click at [878, 444] on input "checkbox" at bounding box center [878, 443] width 15 height 15
checkbox input "true"
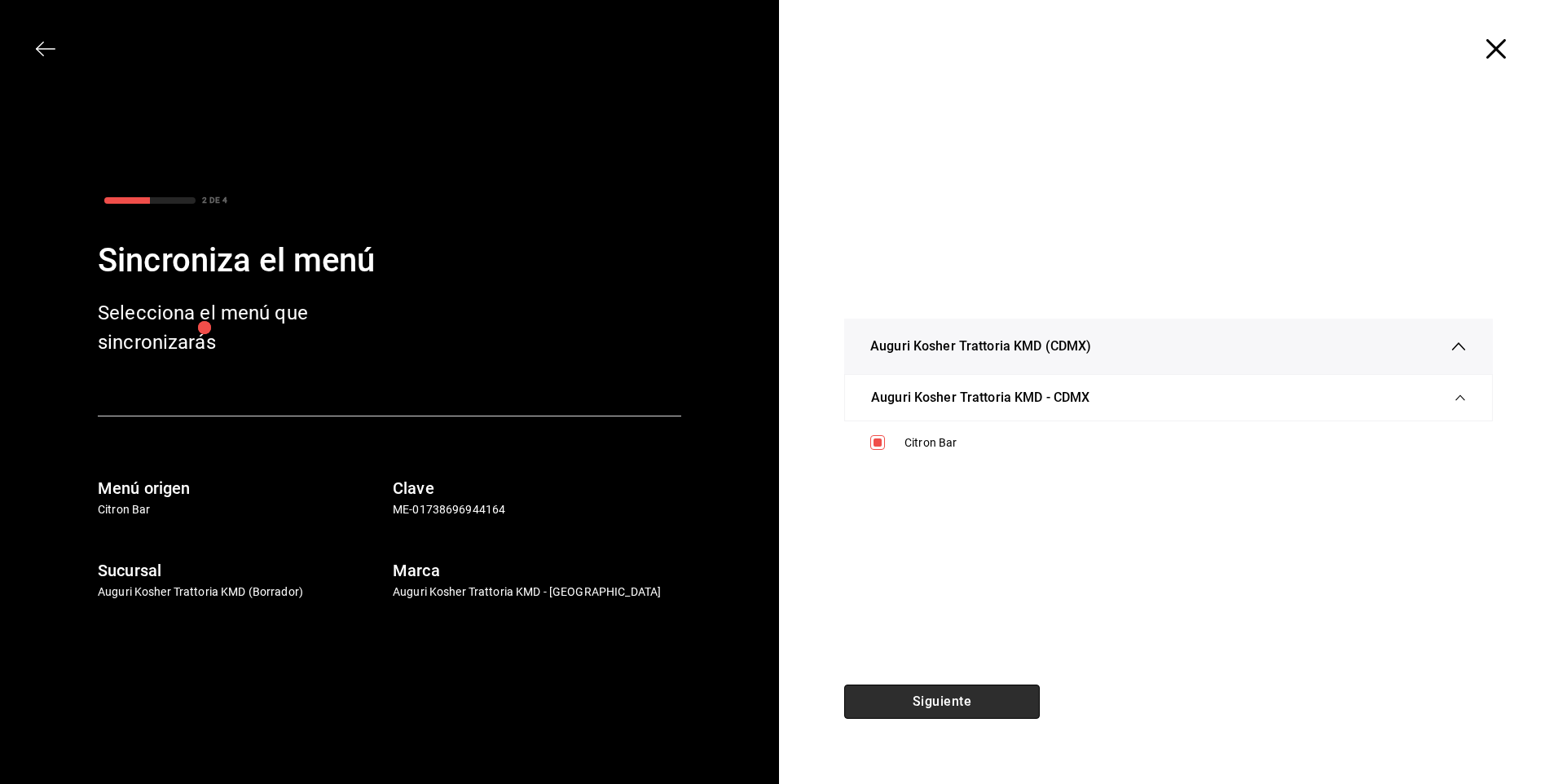
click at [921, 696] on button "Siguiente" at bounding box center [942, 701] width 196 height 34
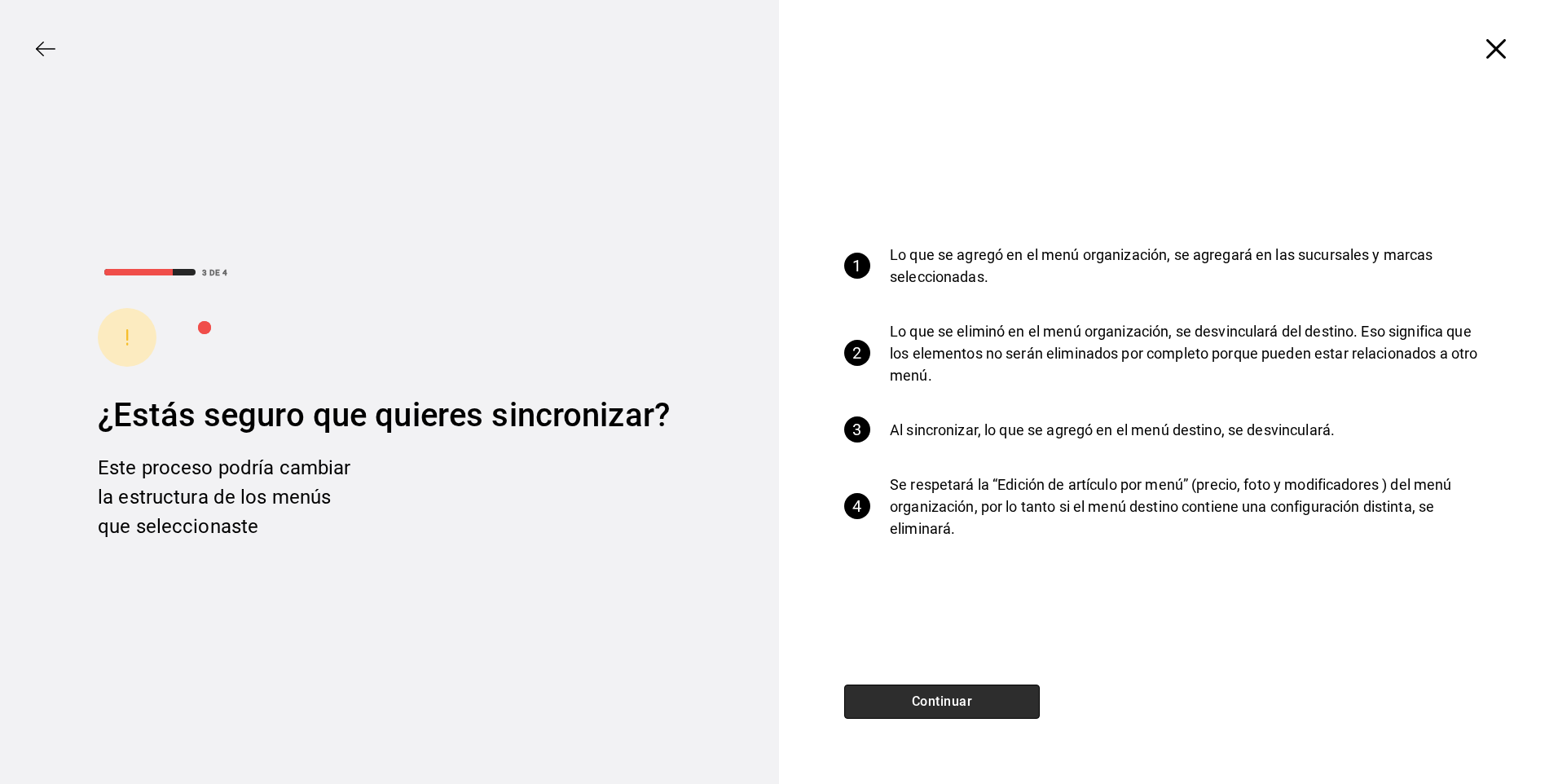
click at [922, 699] on button "Continuar" at bounding box center [942, 701] width 196 height 34
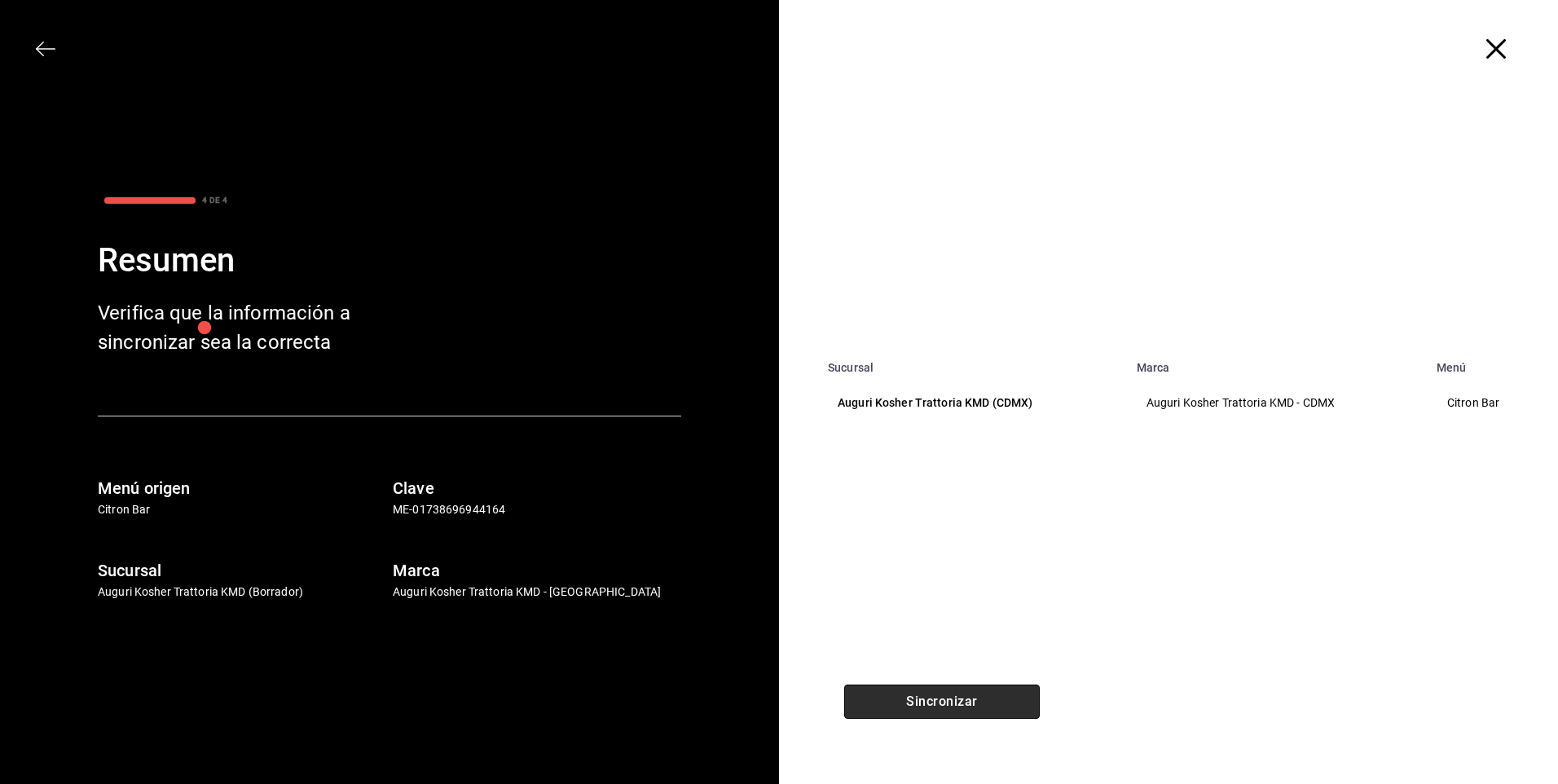
click at [939, 702] on button "Sincronizar" at bounding box center [942, 701] width 196 height 34
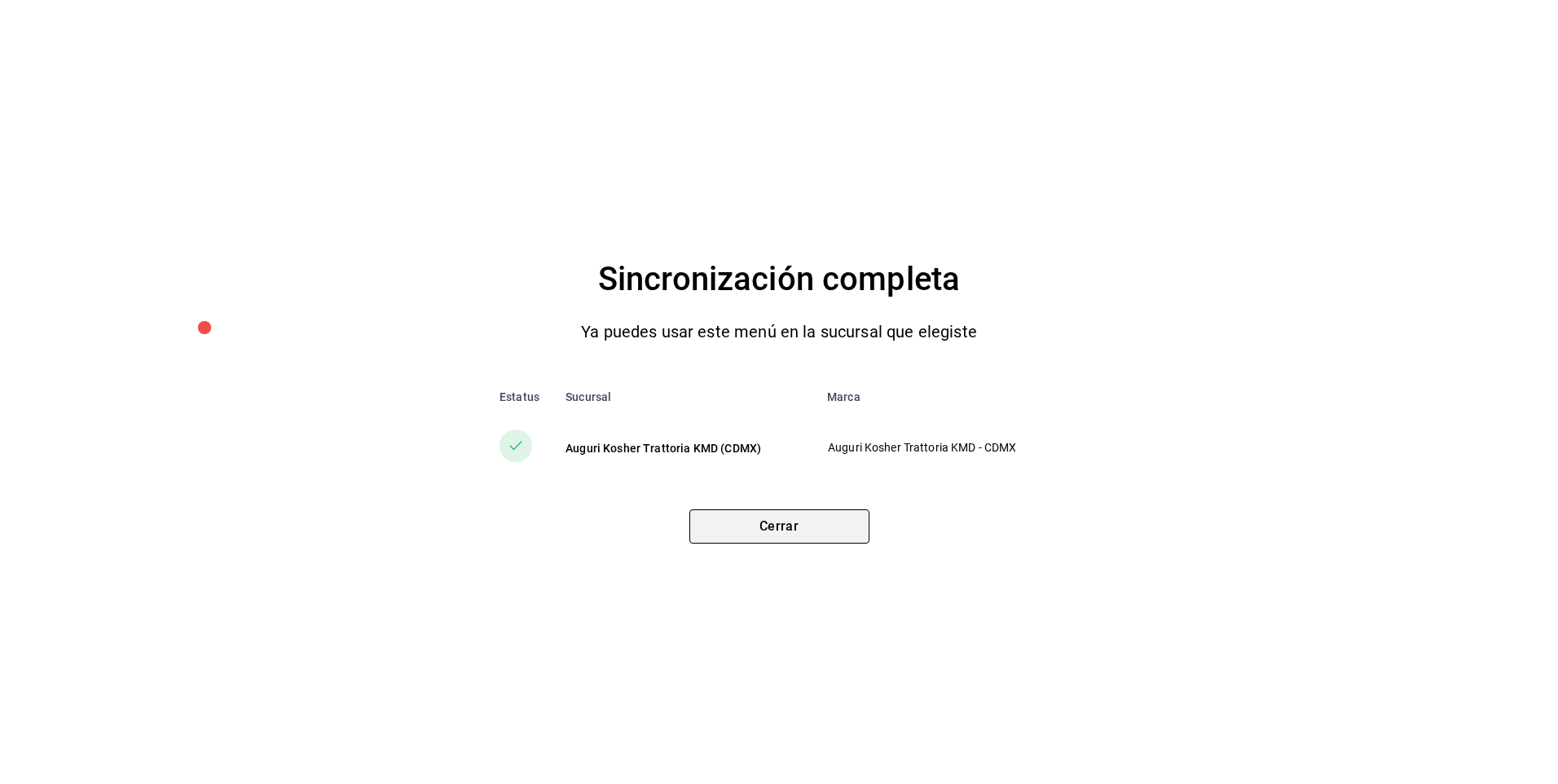
click at [798, 524] on button "Cerrar" at bounding box center [779, 526] width 180 height 34
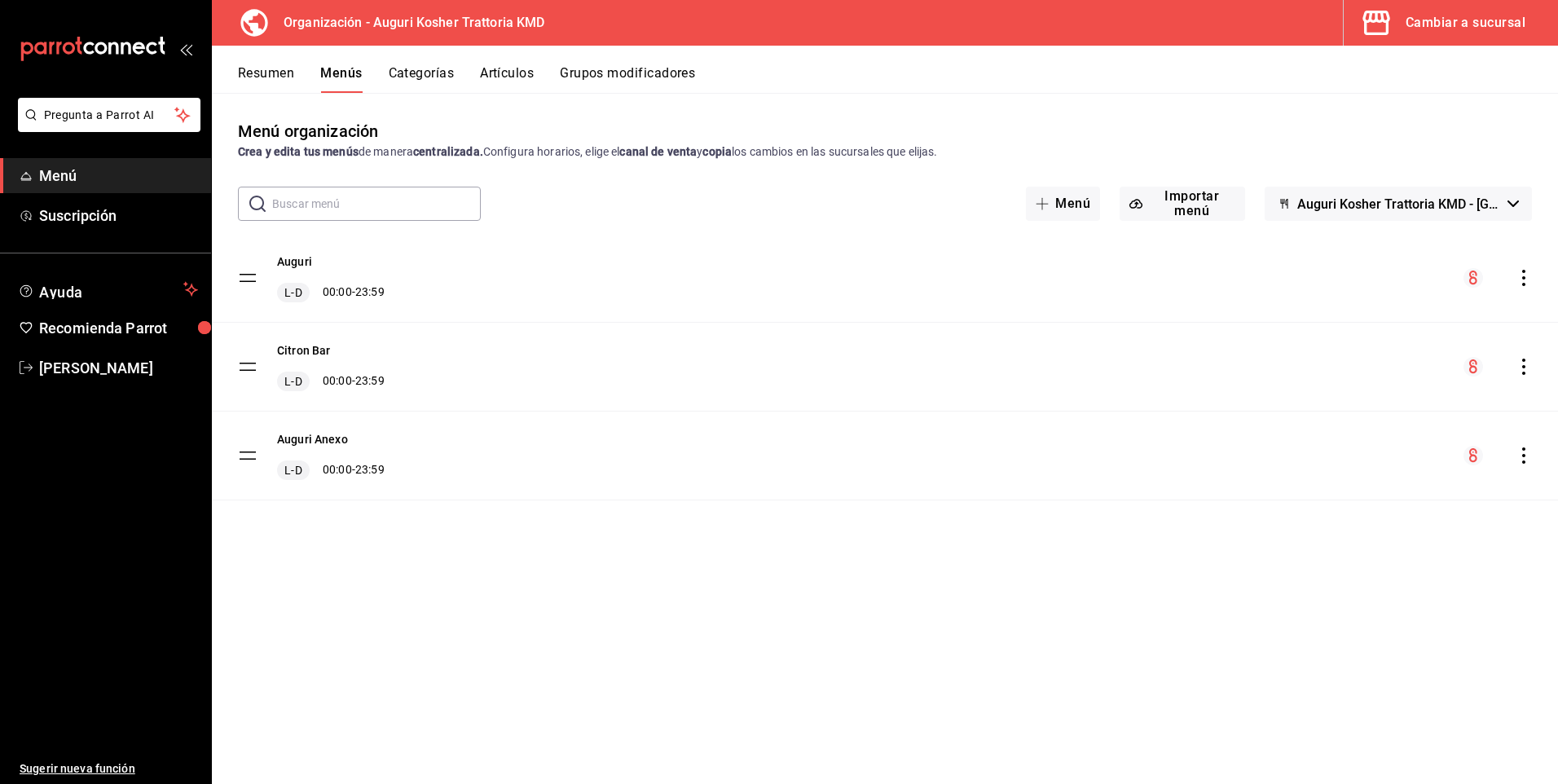
click at [1449, 25] on div "Cambiar a sucursal" at bounding box center [1465, 23] width 120 height 23
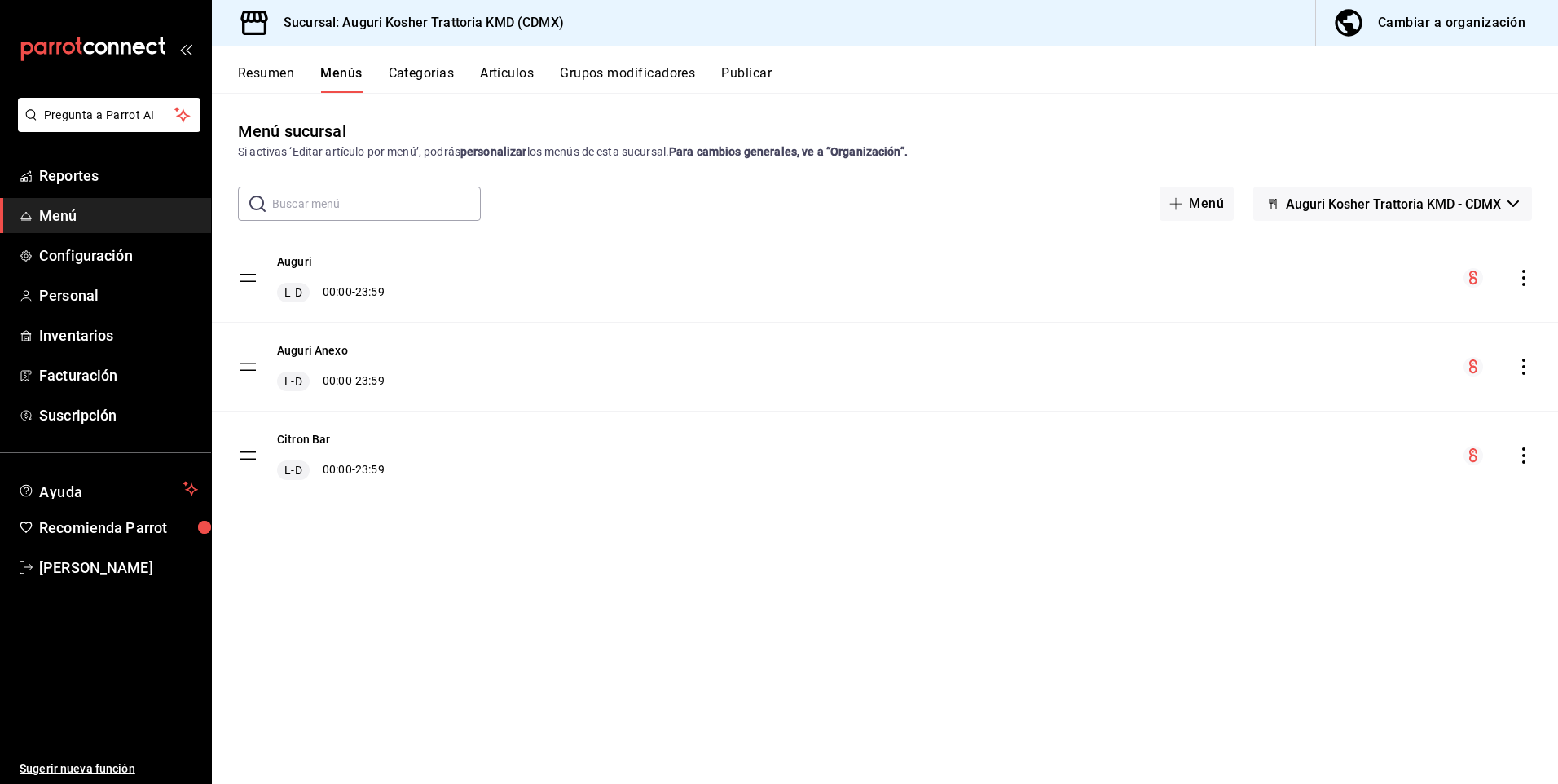
click at [529, 74] on button "Artículos" at bounding box center [507, 79] width 53 height 28
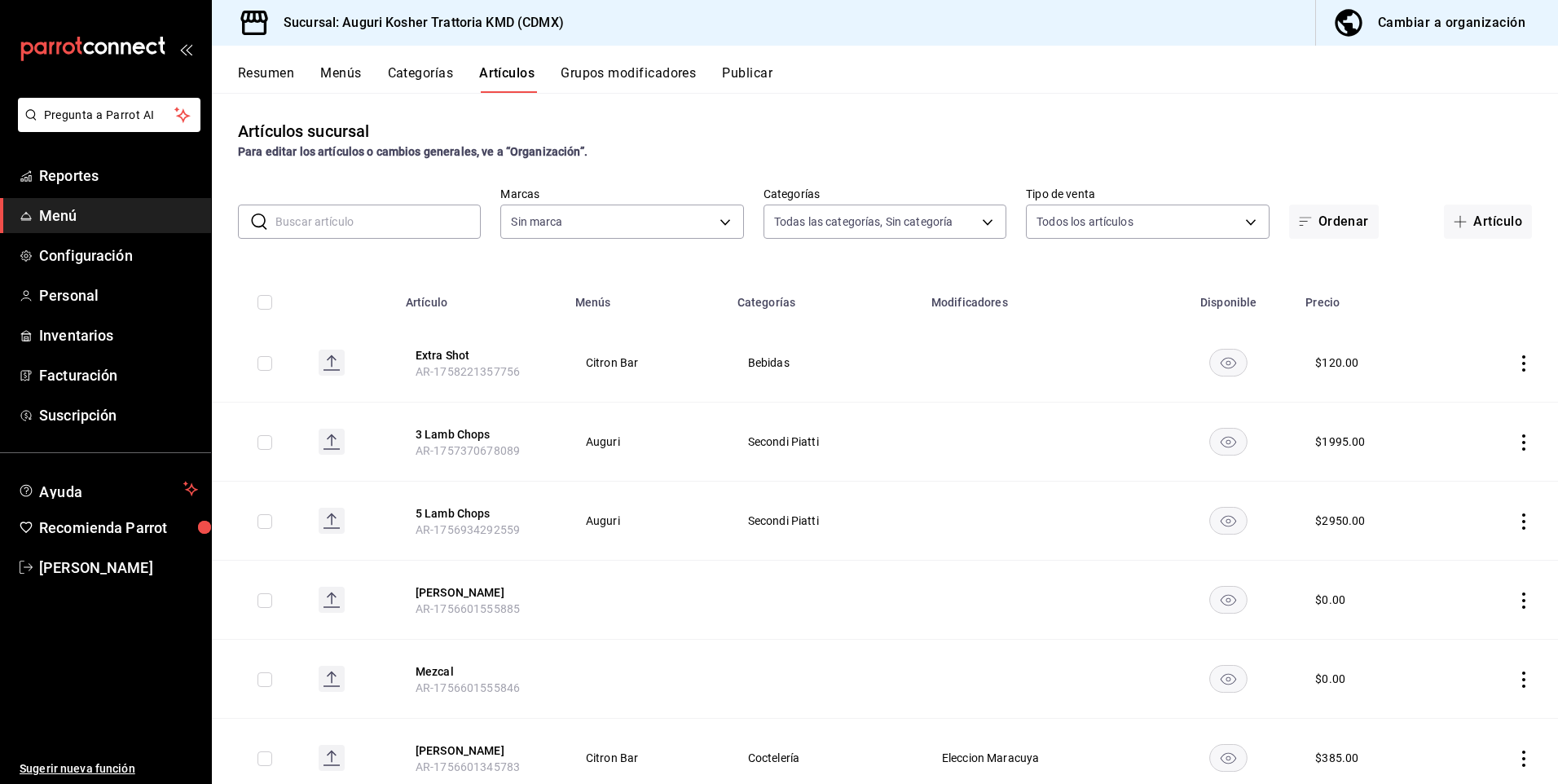
type input "ac309271-34c6-480e-a9c0-4e0dc7e68b46,34eac86f-96c9-44da-8e48-83fb0b51b989,7aeac…"
type input "547d7ab4-ae94-42c5-a6f1-5ade27299f19"
click at [84, 175] on span "Reportes" at bounding box center [119, 176] width 159 height 22
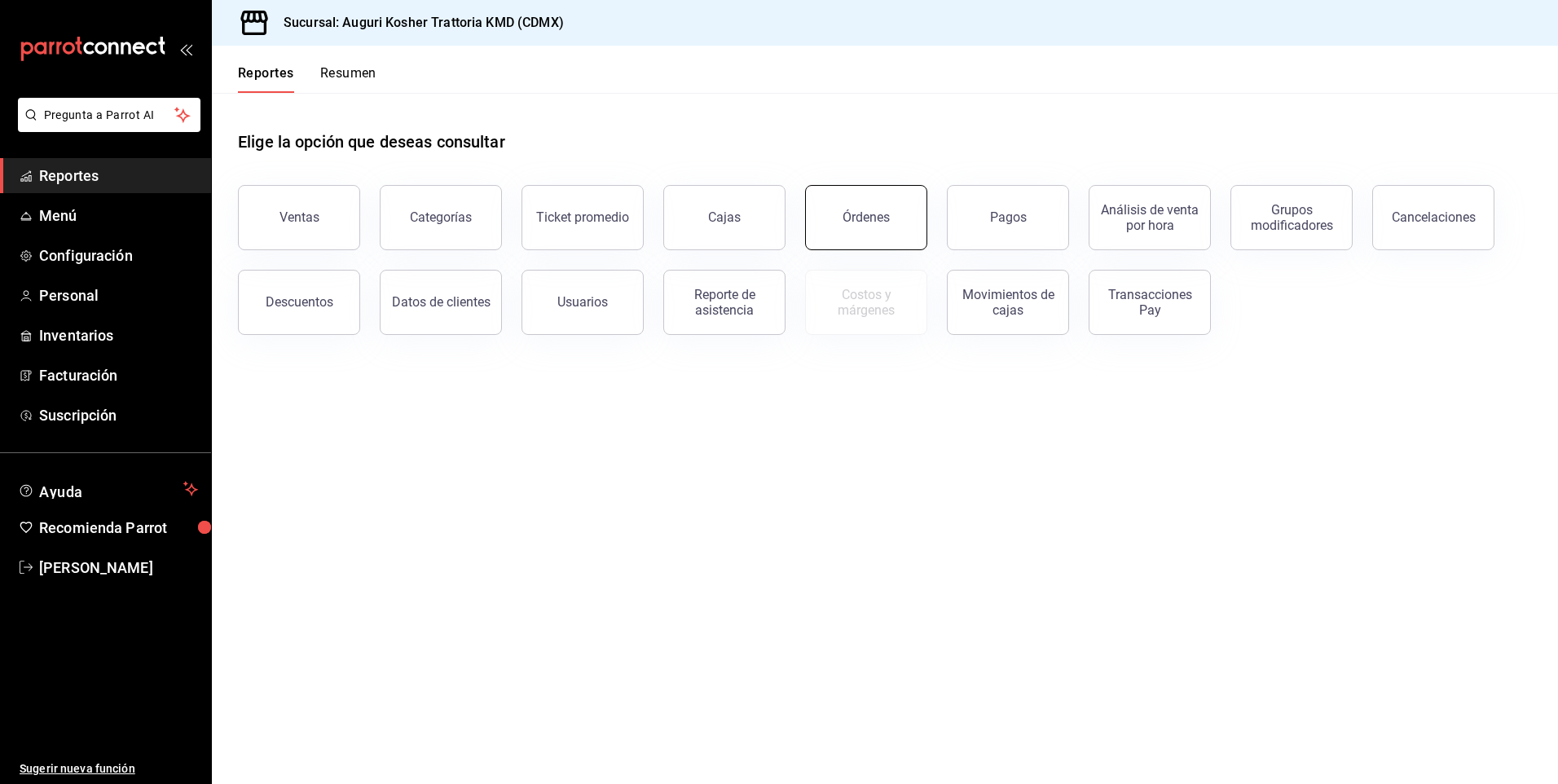
click at [888, 219] on button "Órdenes" at bounding box center [866, 217] width 122 height 65
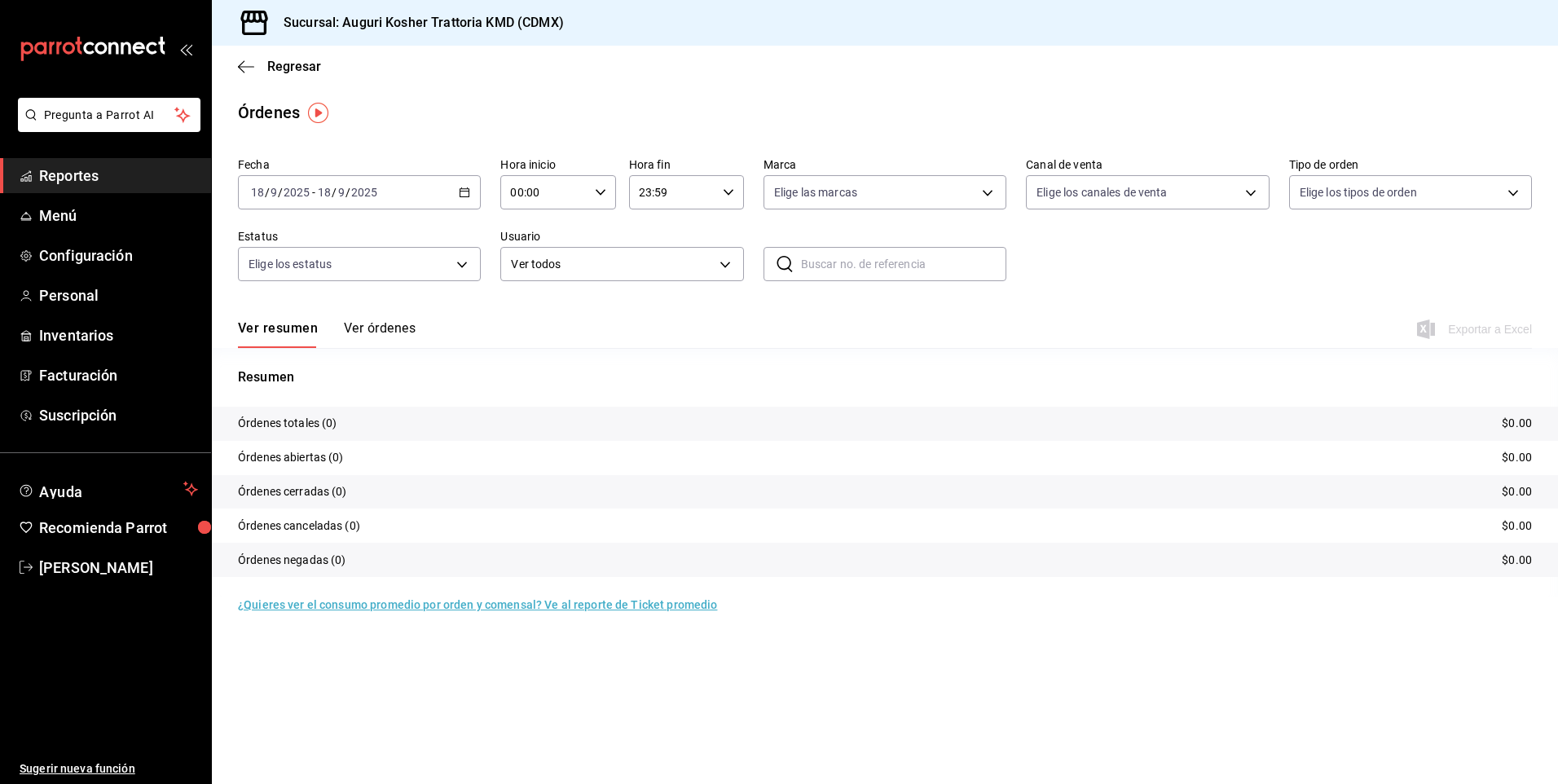
click at [357, 190] on input "2025" at bounding box center [364, 192] width 28 height 13
click at [320, 276] on span "Ayer" at bounding box center [314, 278] width 126 height 17
click at [1493, 328] on span "Exportar a Excel" at bounding box center [1476, 328] width 112 height 19
click at [242, 68] on icon "button" at bounding box center [246, 67] width 16 height 15
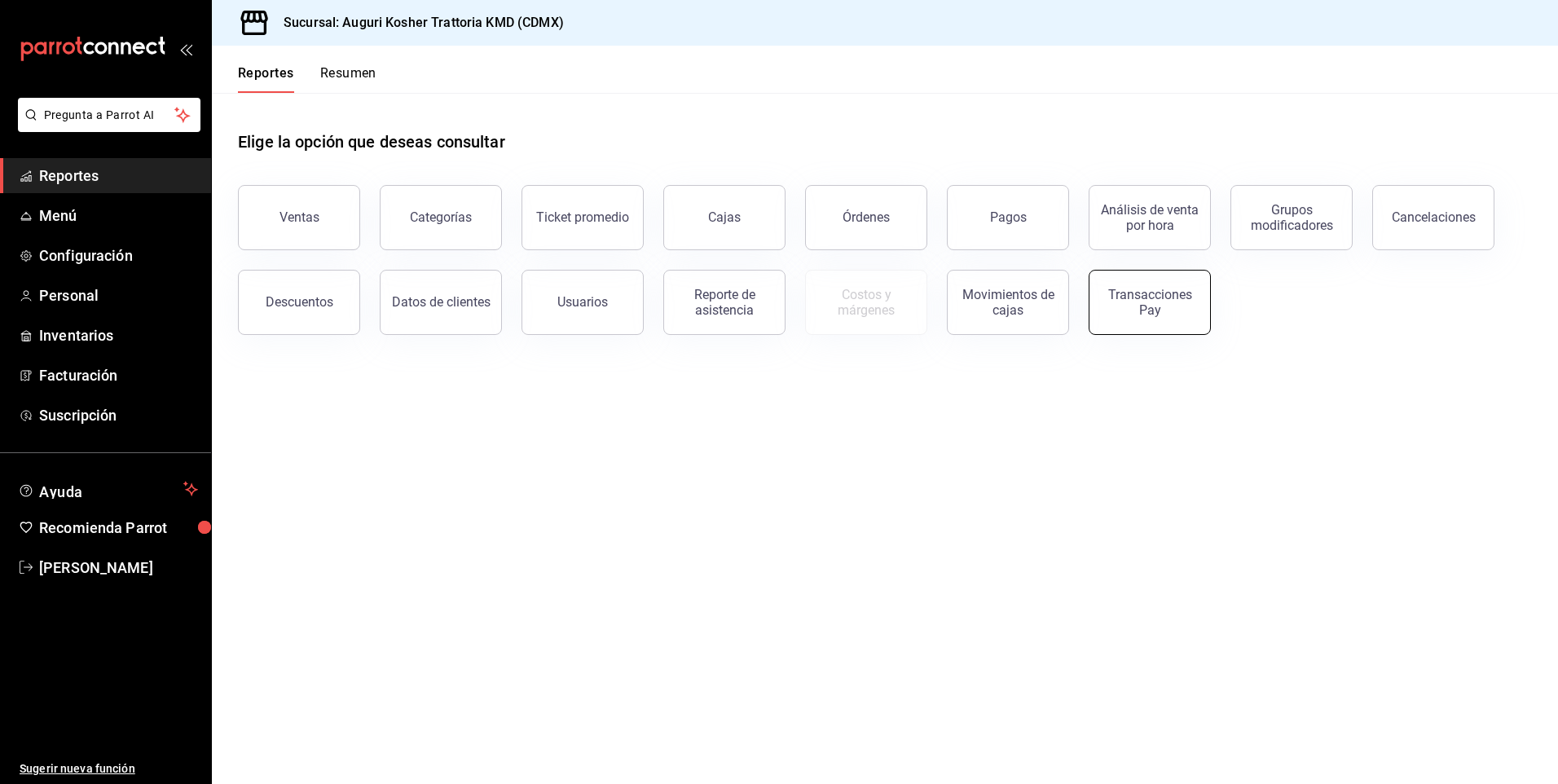
click at [1146, 303] on div "Transacciones Pay" at bounding box center [1149, 302] width 101 height 31
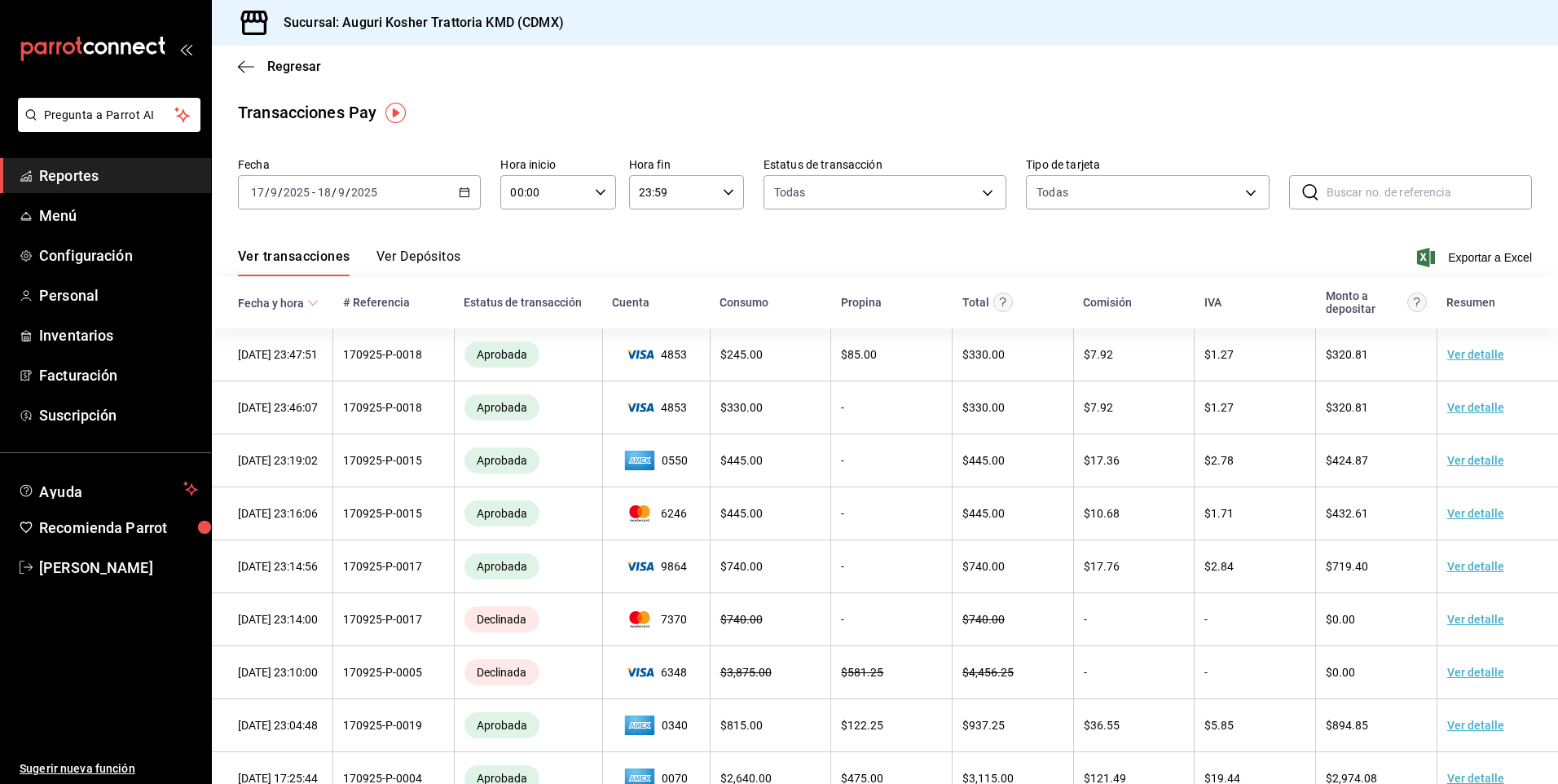
click at [359, 196] on input "2025" at bounding box center [364, 192] width 28 height 13
click at [737, 259] on div "Ver transacciones Ver Depósitos Exportar a Excel" at bounding box center [885, 252] width 1294 height 48
click at [1474, 259] on span "Exportar a Excel" at bounding box center [1476, 257] width 112 height 19
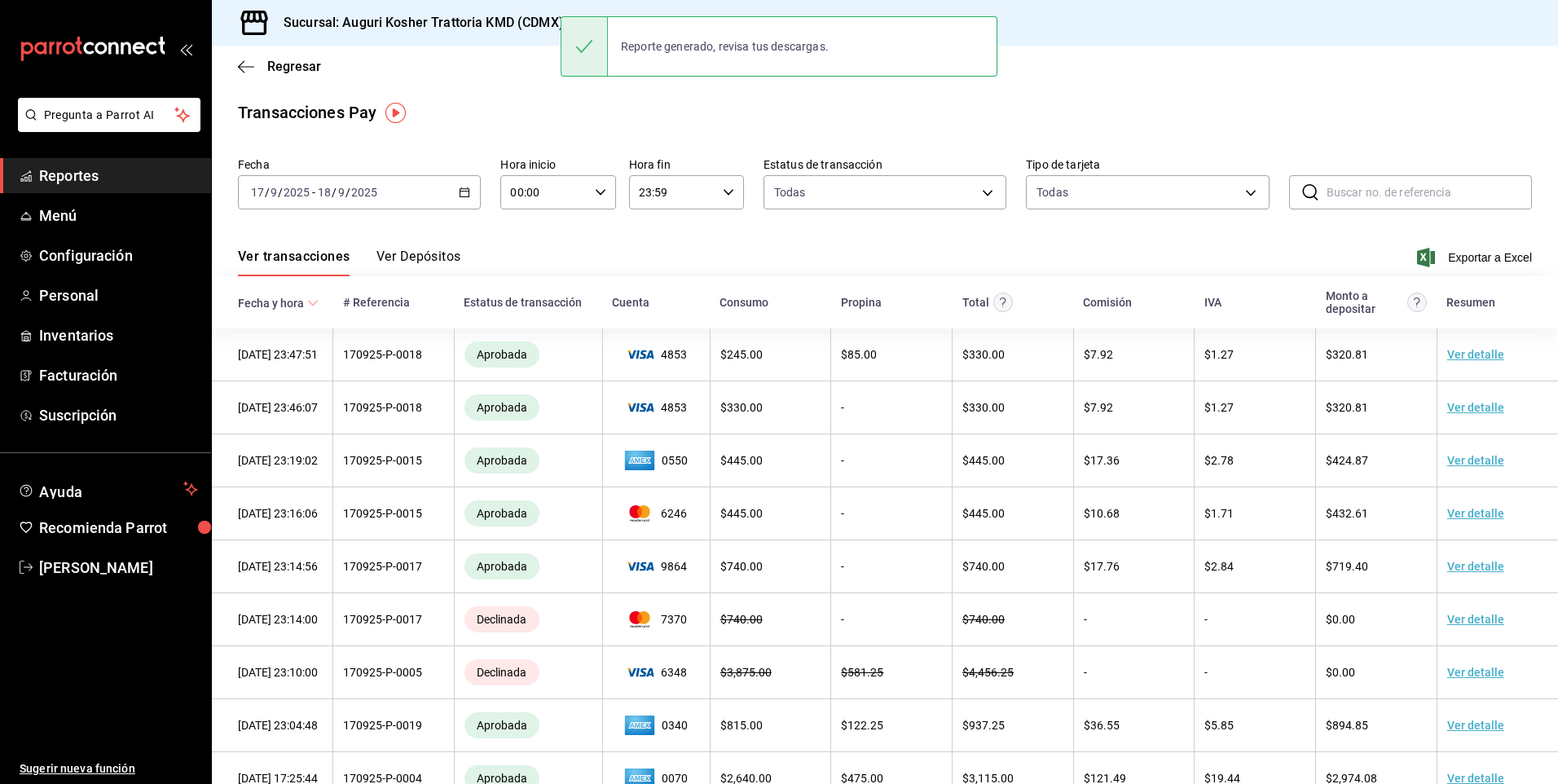
click at [237, 67] on div "Regresar" at bounding box center [884, 67] width 1347 height 42
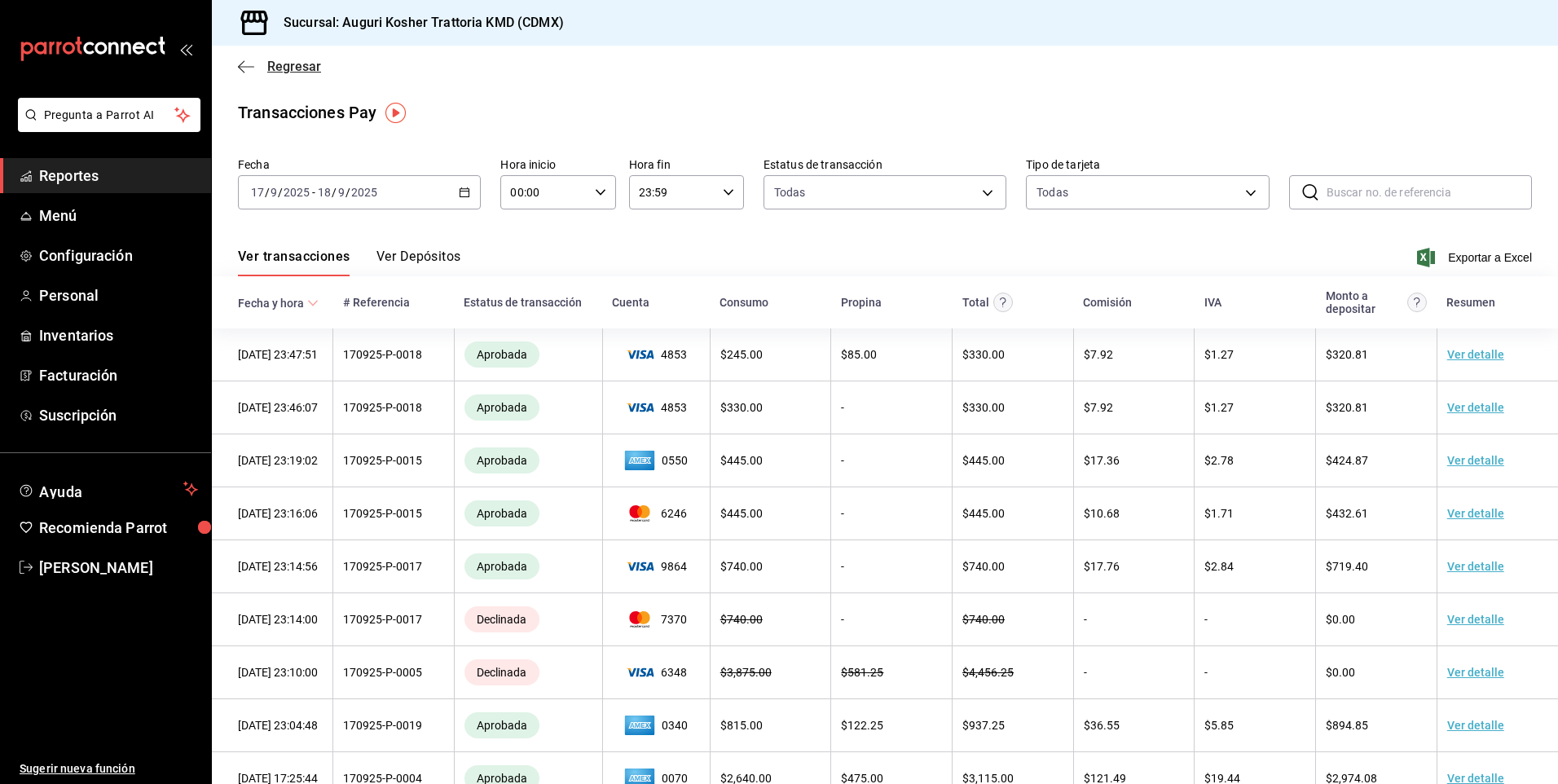
click at [240, 66] on icon "button" at bounding box center [246, 66] width 16 height 1
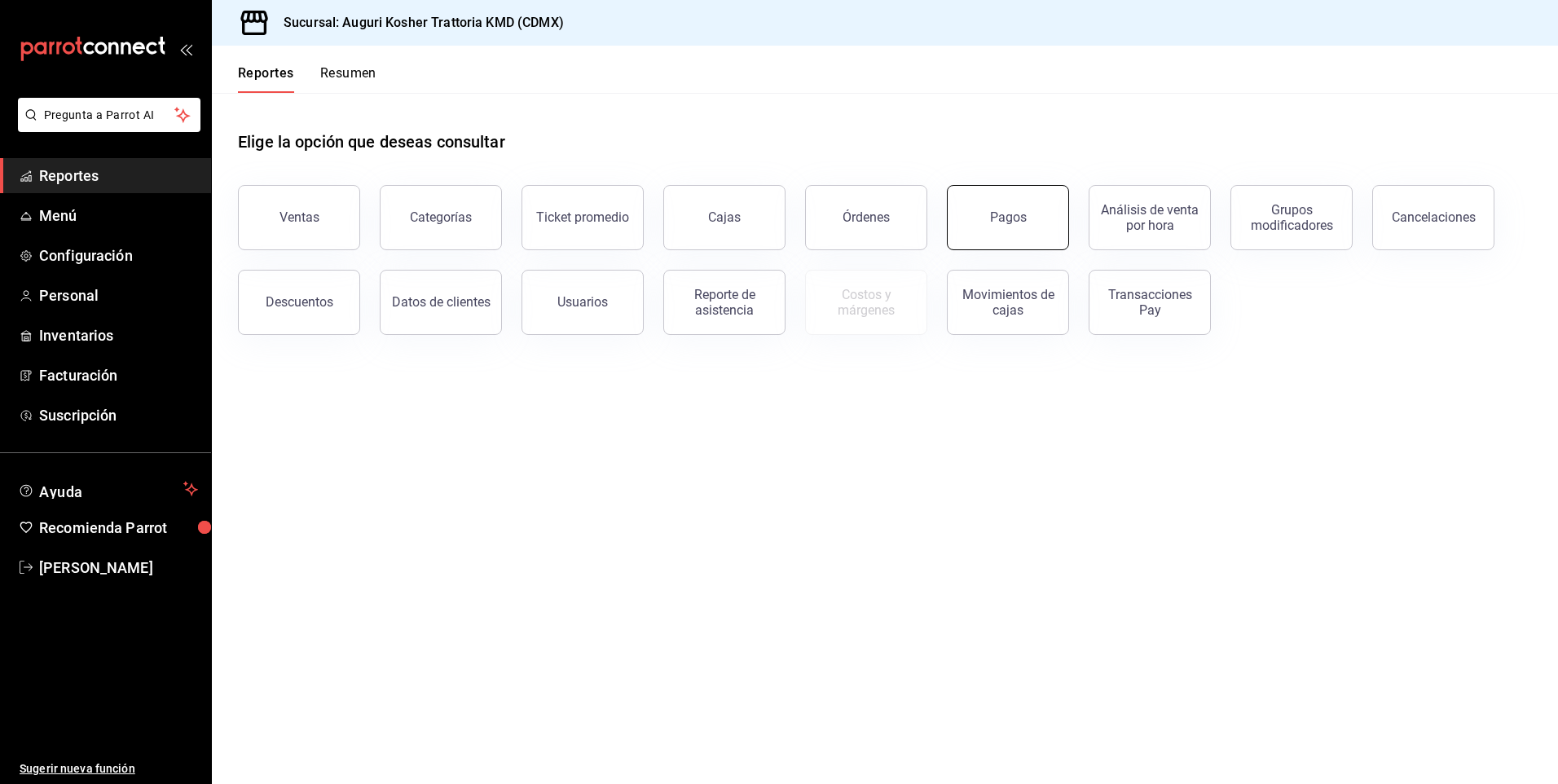
click at [980, 227] on button "Pagos" at bounding box center [1008, 217] width 122 height 65
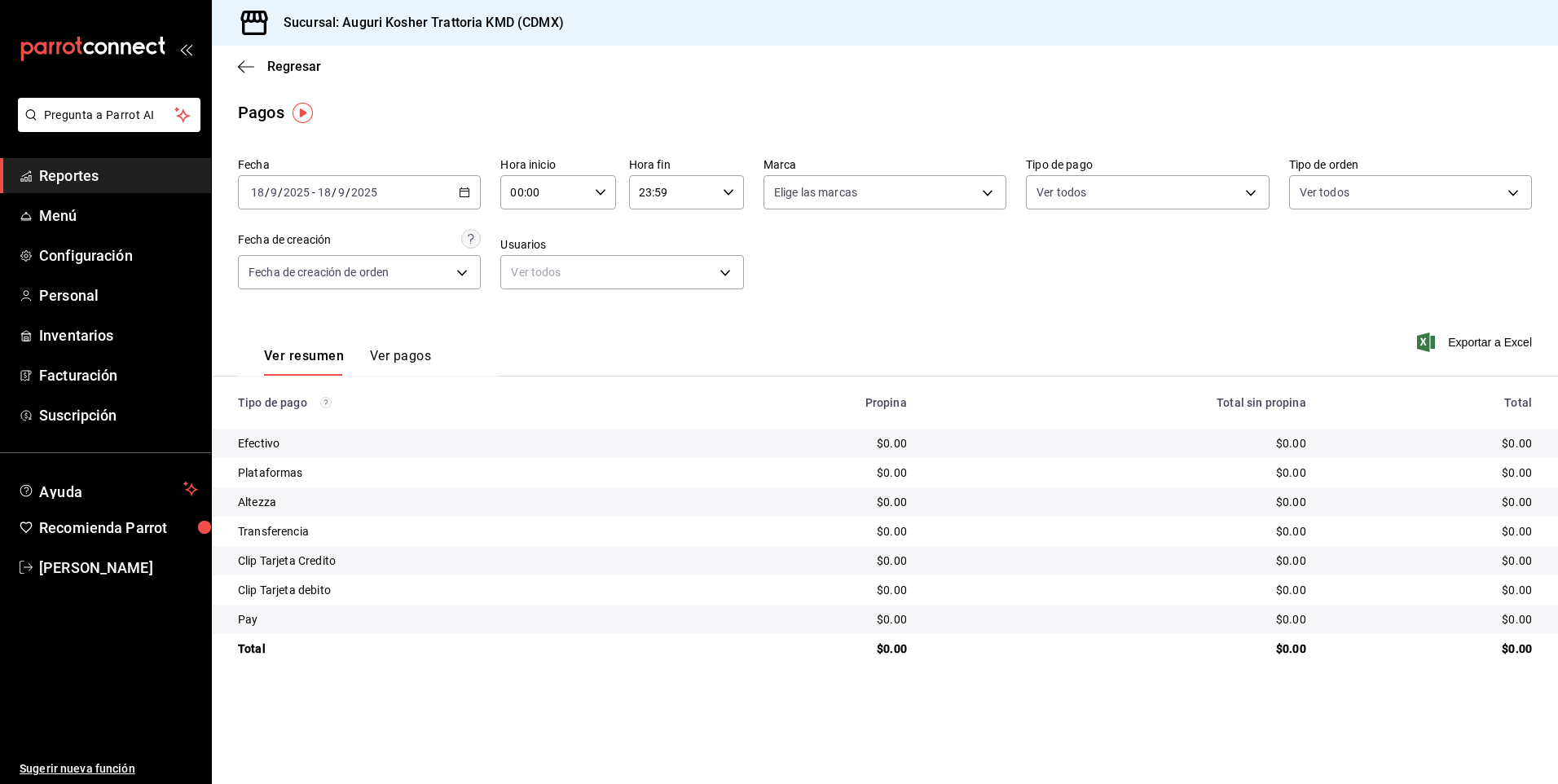
click at [382, 187] on div "[DATE] [DATE] - [DATE] [DATE]" at bounding box center [359, 192] width 243 height 34
click at [301, 284] on span "Ayer" at bounding box center [314, 278] width 126 height 17
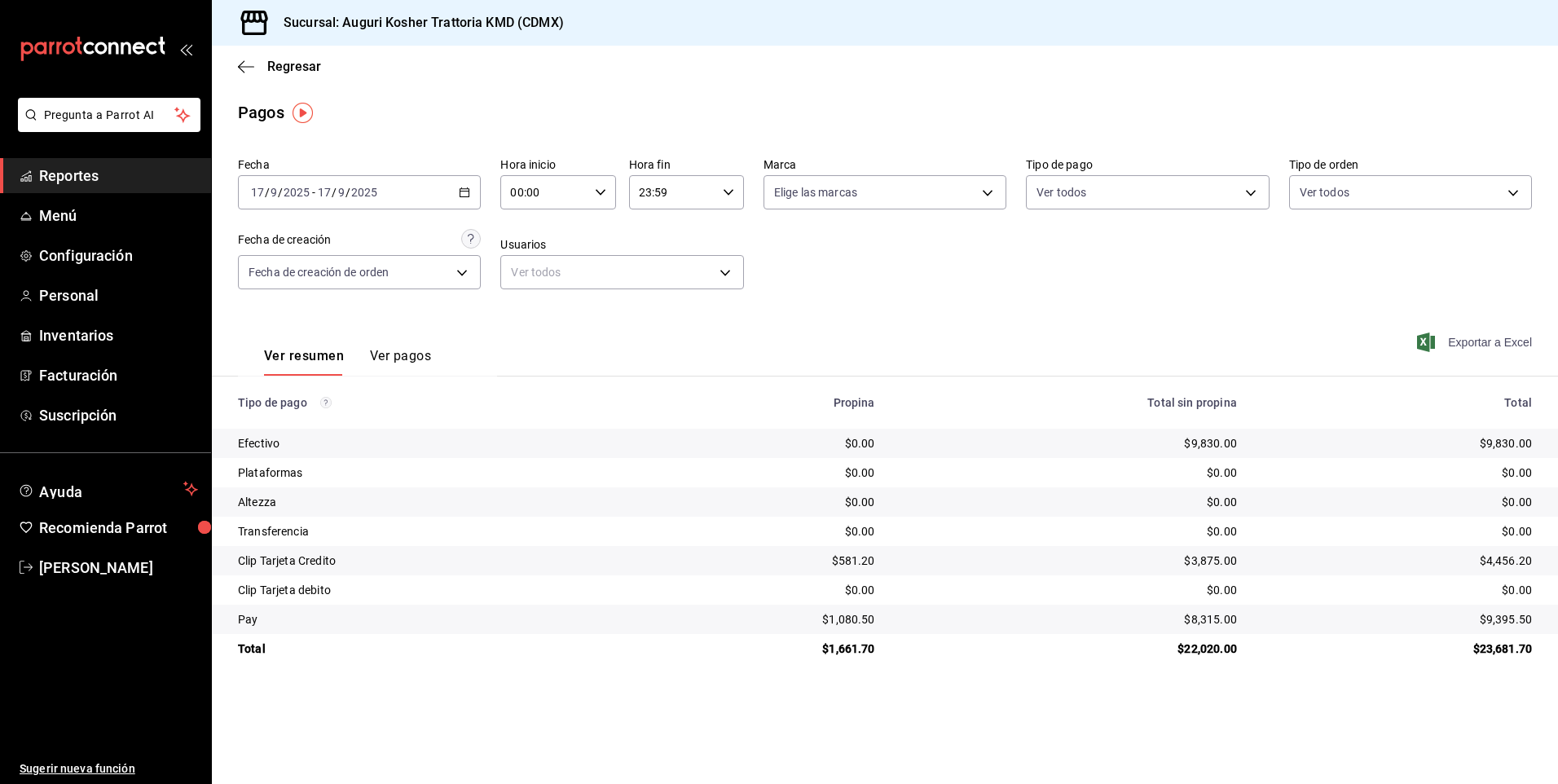
click at [1479, 345] on span "Exportar a Excel" at bounding box center [1476, 342] width 112 height 19
